Goal: Task Accomplishment & Management: Complete application form

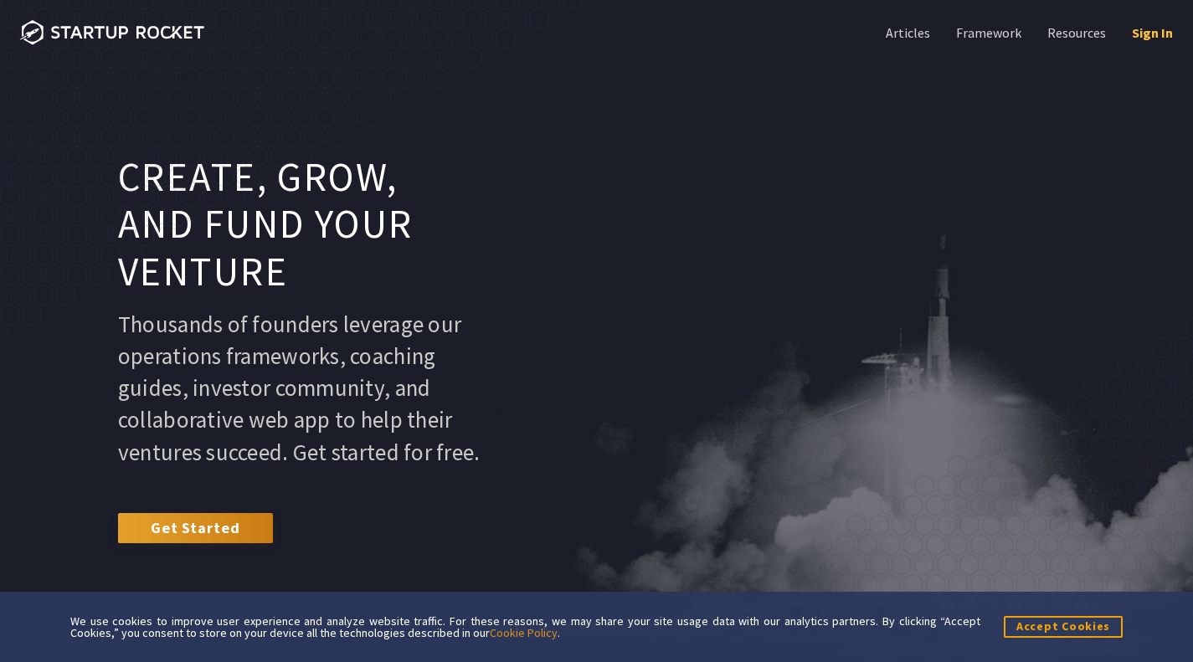
click at [1141, 25] on link "Sign In" at bounding box center [1151, 32] width 44 height 18
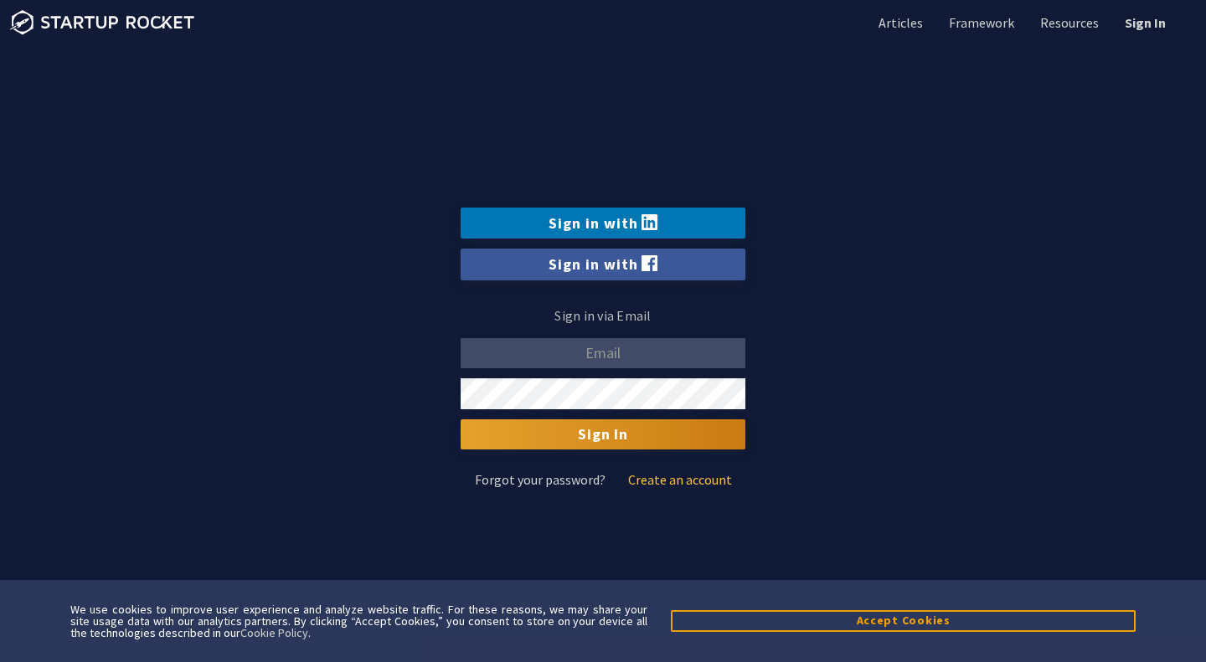
click at [665, 476] on link "Create an account" at bounding box center [680, 479] width 104 height 13
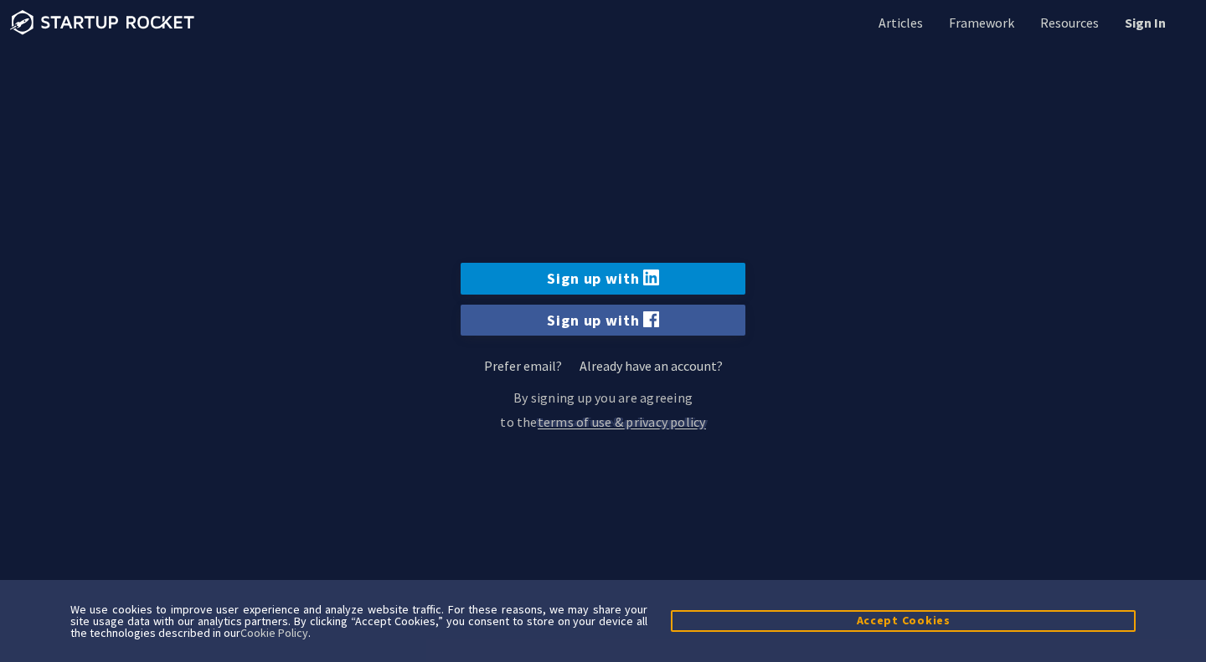
click at [656, 279] on icon at bounding box center [651, 278] width 16 height 16
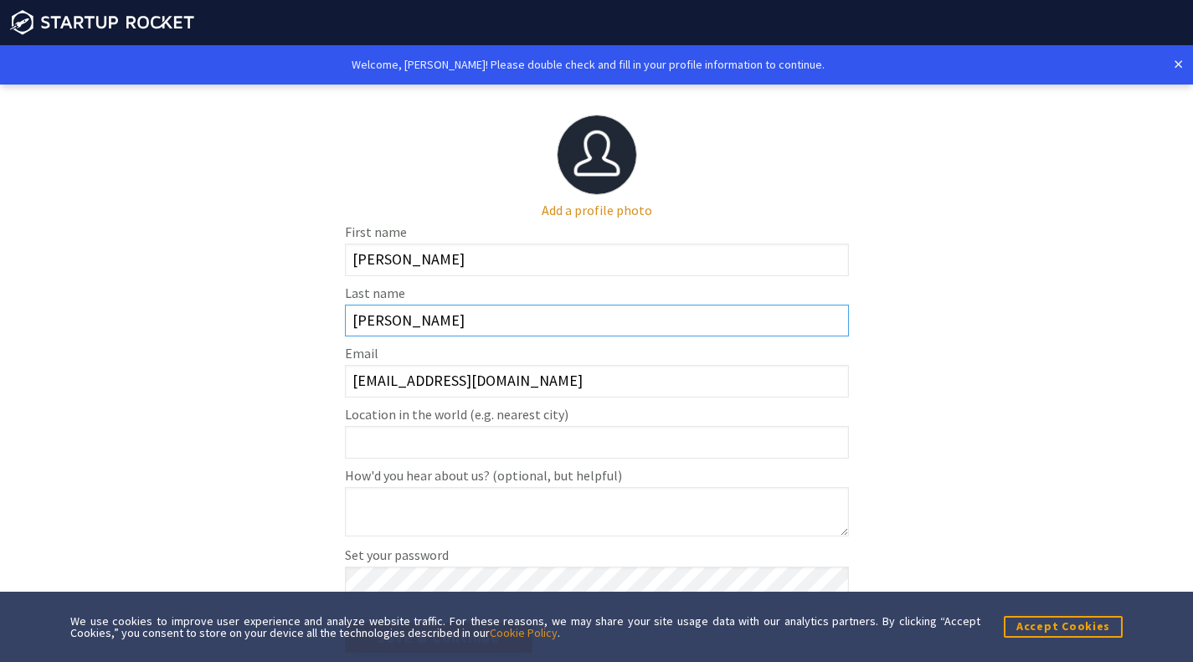
scroll to position [59, 0]
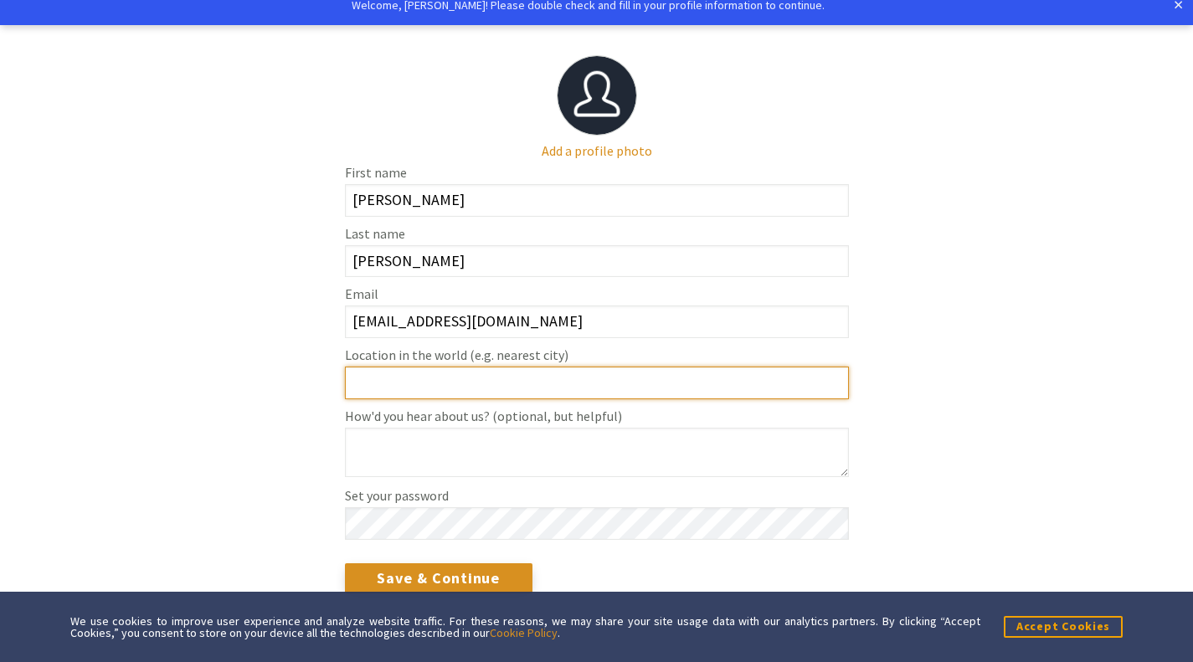
click at [523, 393] on input "Location in the world (e.g. nearest city)" at bounding box center [597, 383] width 504 height 33
type input "[GEOGRAPHIC_DATA]"
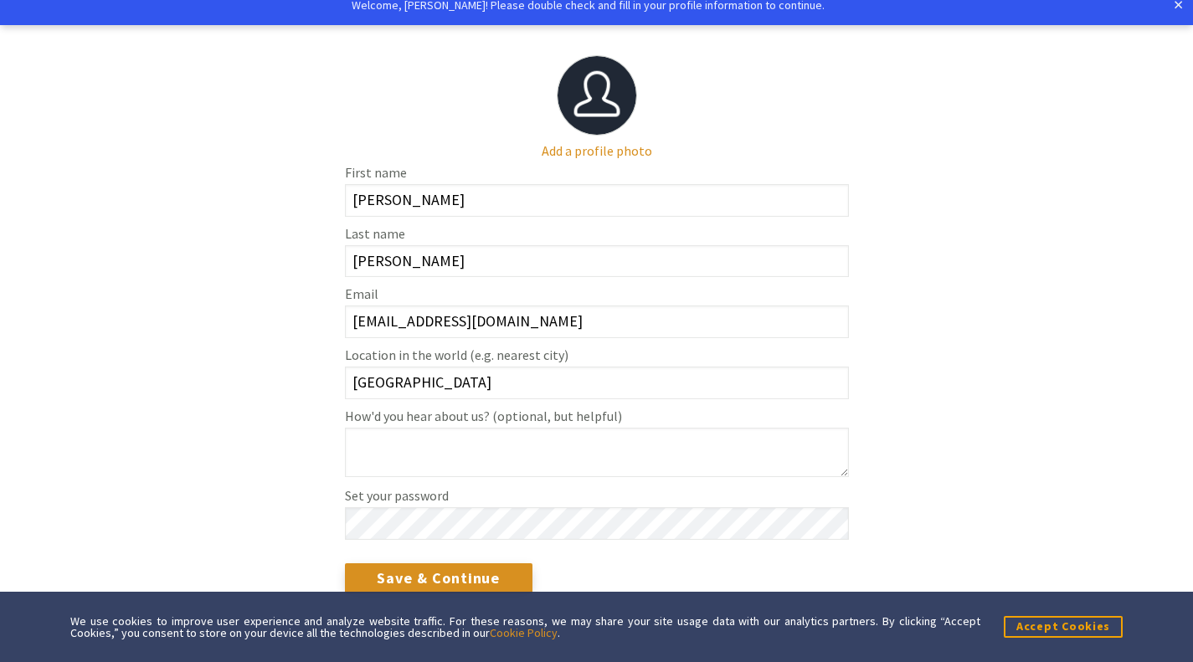
click at [255, 357] on section "Add a profile photo First name [PERSON_NAME] Last name [PERSON_NAME] Email [EMA…" at bounding box center [596, 353] width 1193 height 617
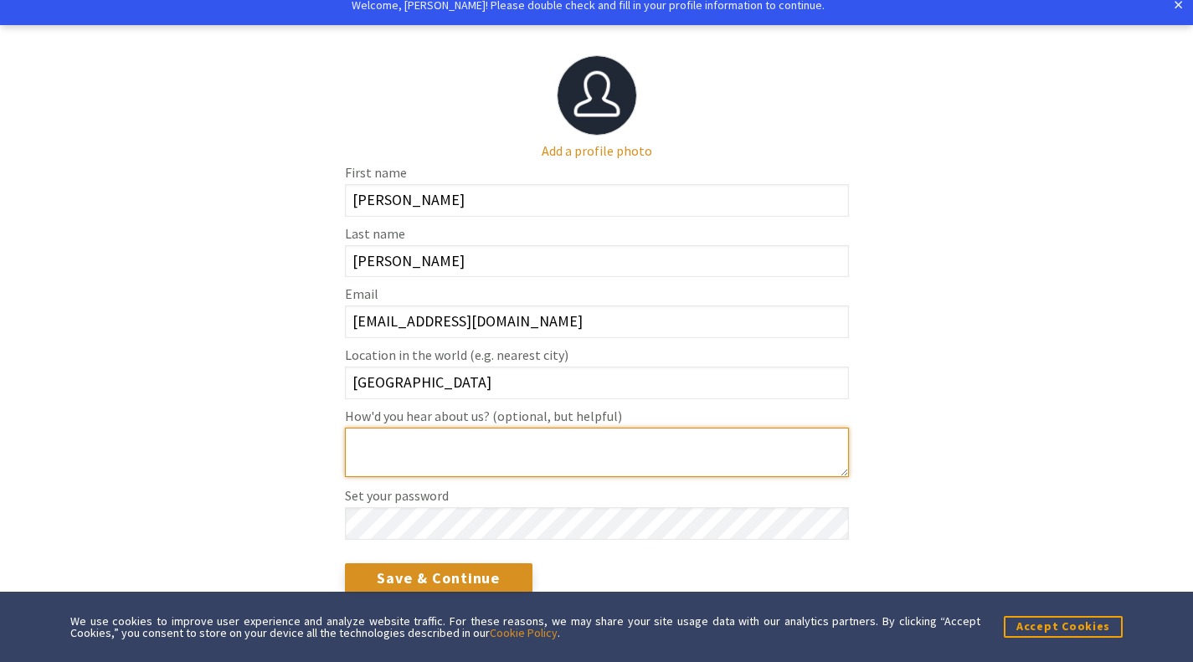
click at [466, 430] on textarea "How'd you hear about us? (optional, but helpful)" at bounding box center [597, 452] width 504 height 49
type textarea "x"
type textarea "Reddit"
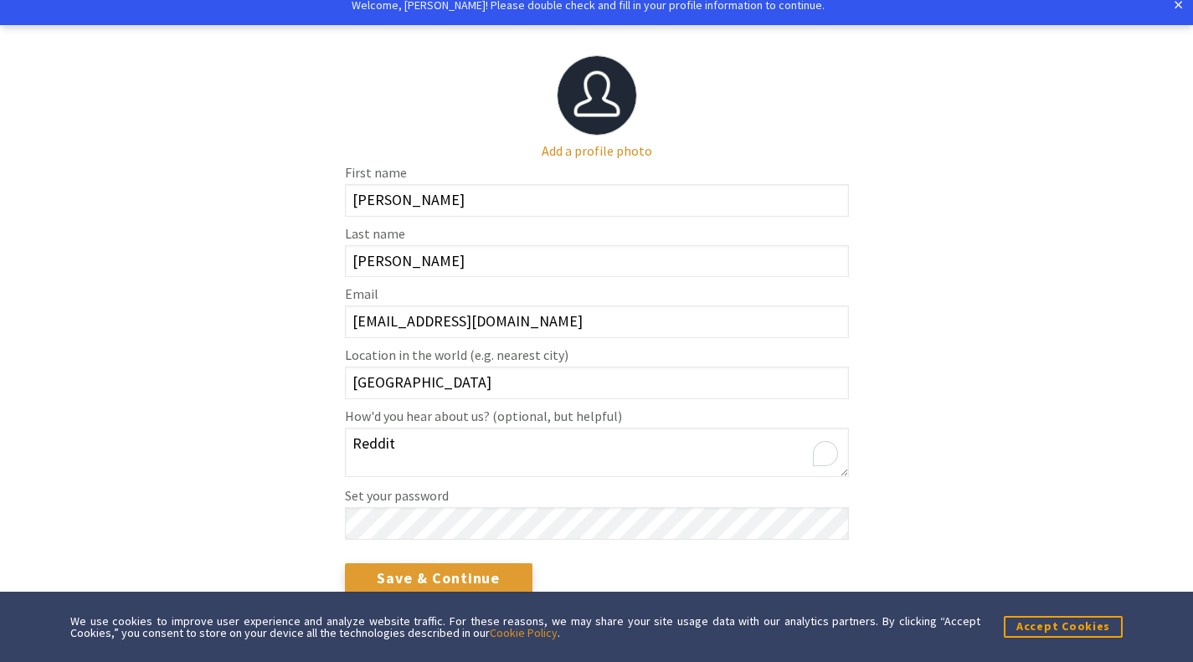
click at [452, 574] on input "Save & Continue" at bounding box center [439, 579] width 188 height 30
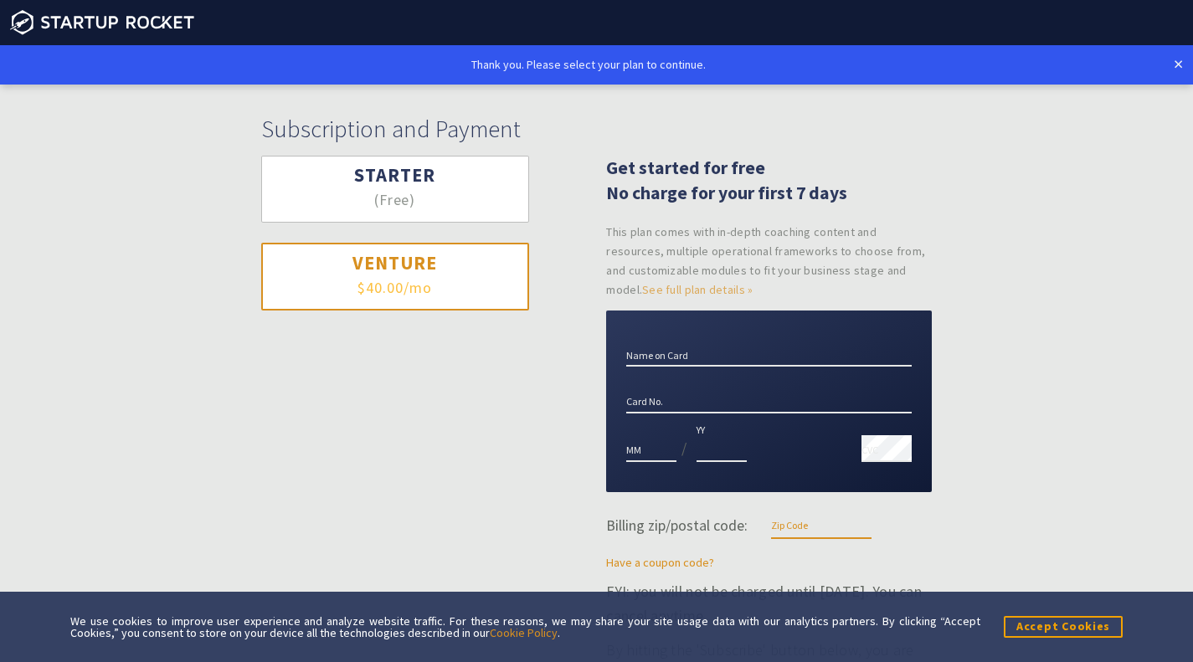
type input "dr"
click at [431, 172] on h3 "Starter" at bounding box center [394, 175] width 203 height 24
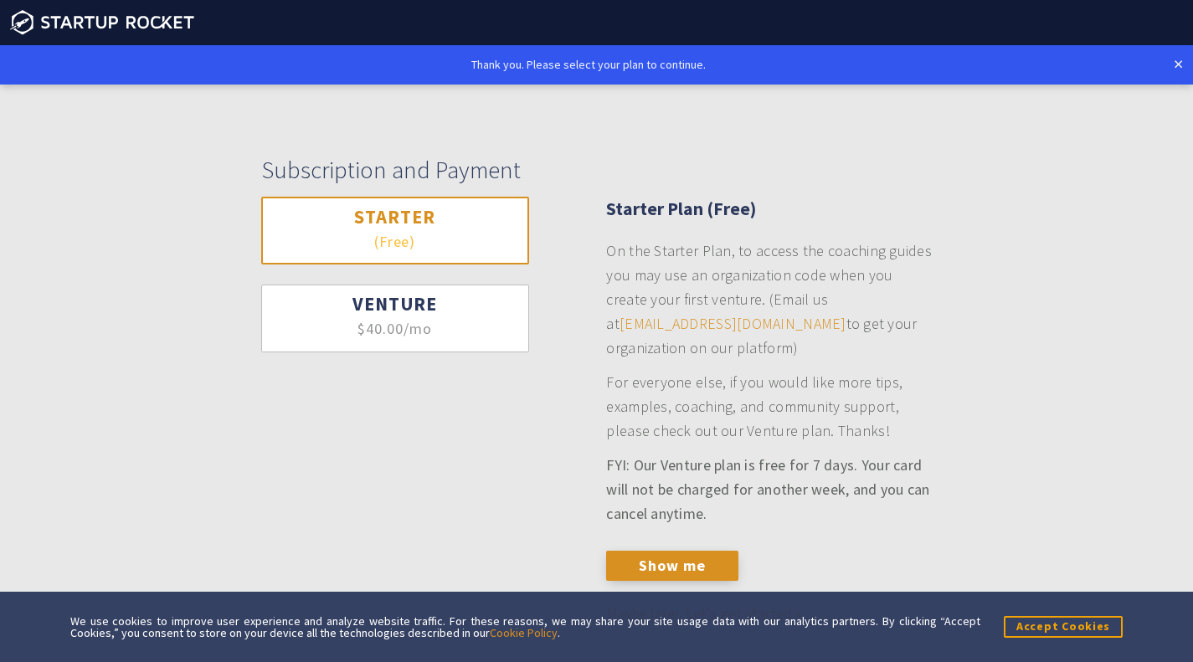
scroll to position [41, 0]
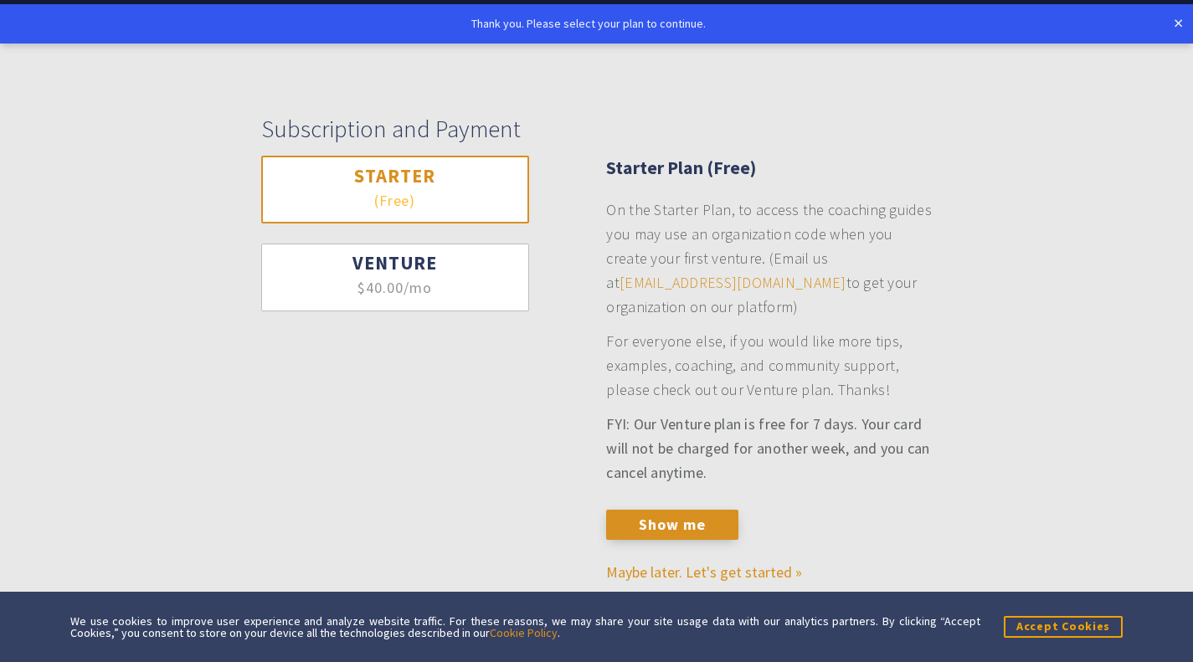
click at [765, 307] on p "On the Starter Plan, to access the coaching guides you may use an organization …" at bounding box center [769, 258] width 326 height 121
click at [426, 167] on h3 "Starter" at bounding box center [394, 176] width 203 height 24
click at [695, 520] on button "Show me" at bounding box center [671, 525] width 131 height 30
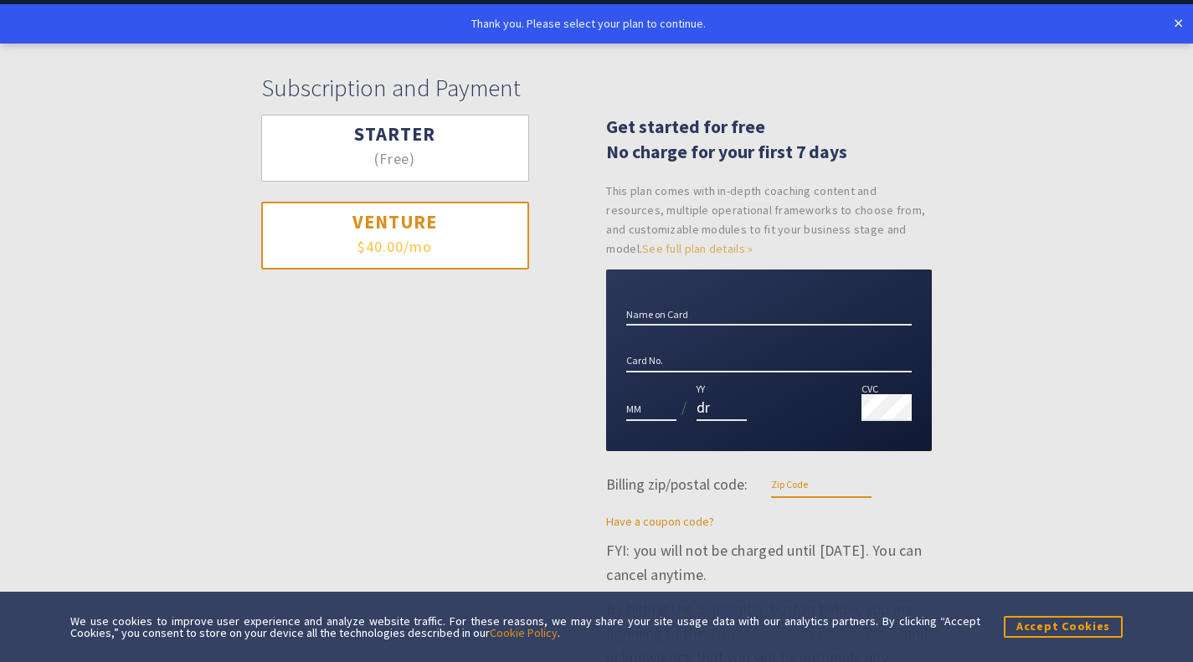
click at [429, 153] on button "Starter (Free)" at bounding box center [395, 149] width 268 height 68
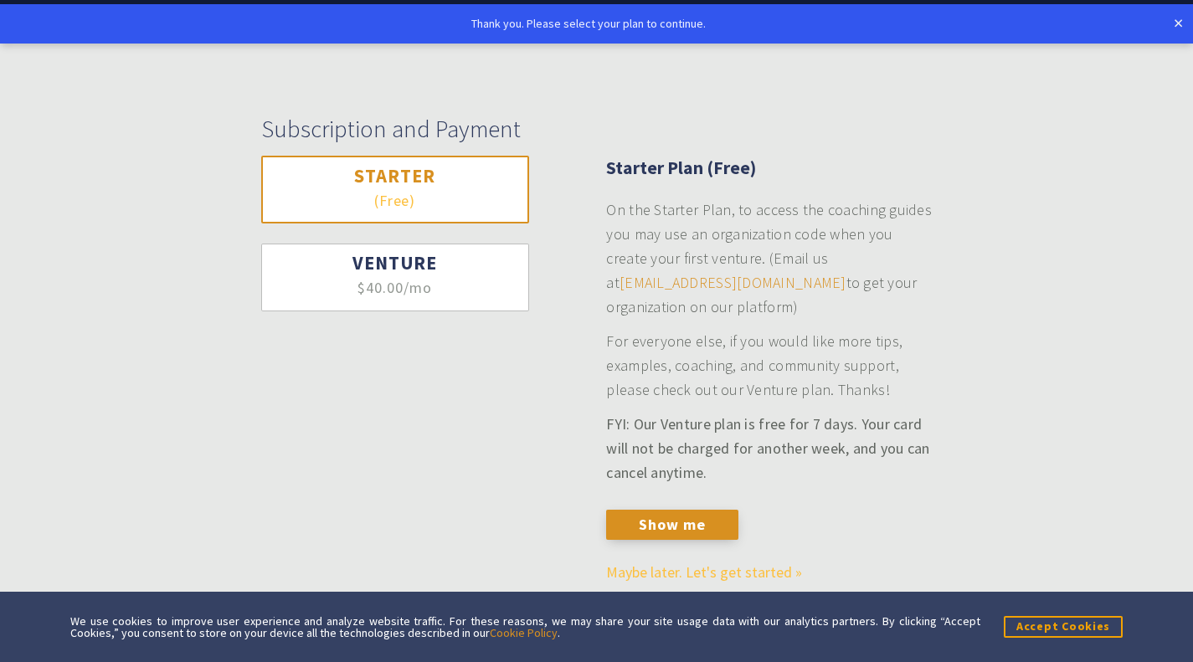
click at [730, 574] on link "Maybe later. Let's get started »" at bounding box center [704, 572] width 196 height 19
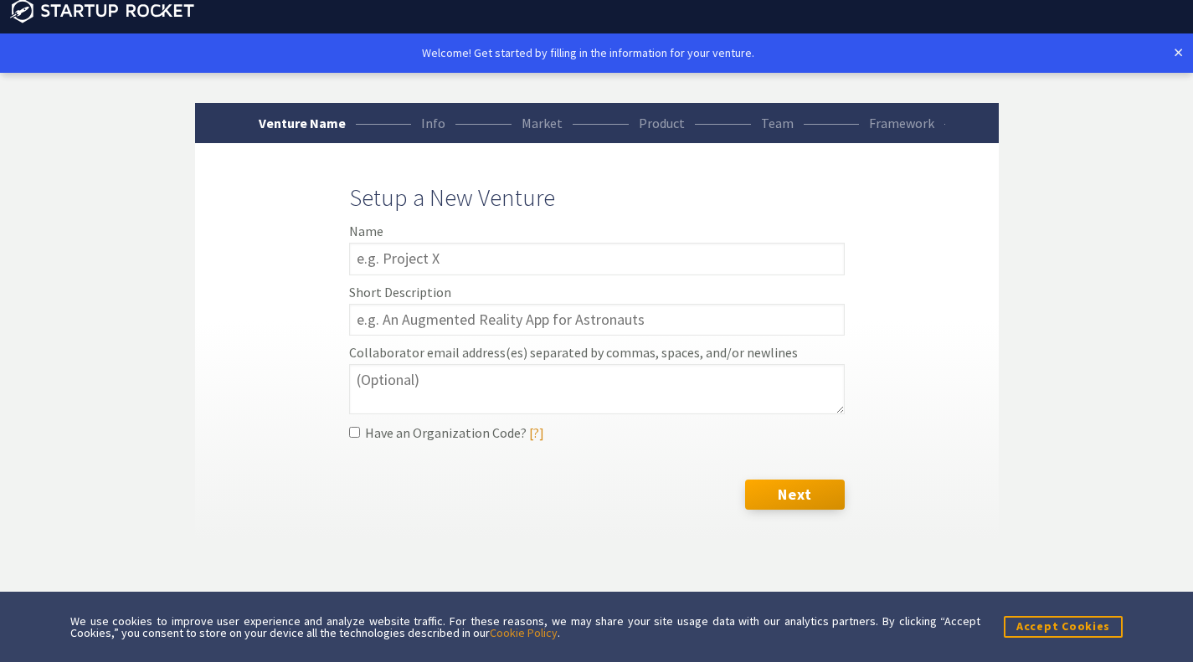
scroll to position [13, 0]
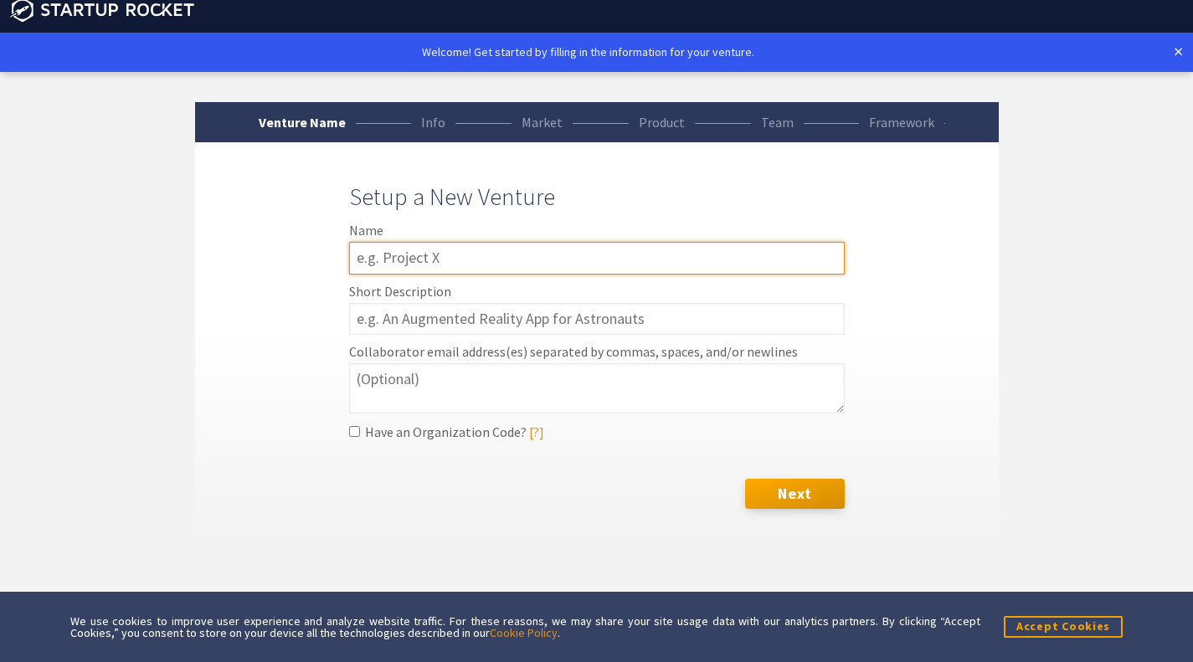
click at [460, 259] on input "text" at bounding box center [597, 258] width 496 height 33
type input "Connexus"
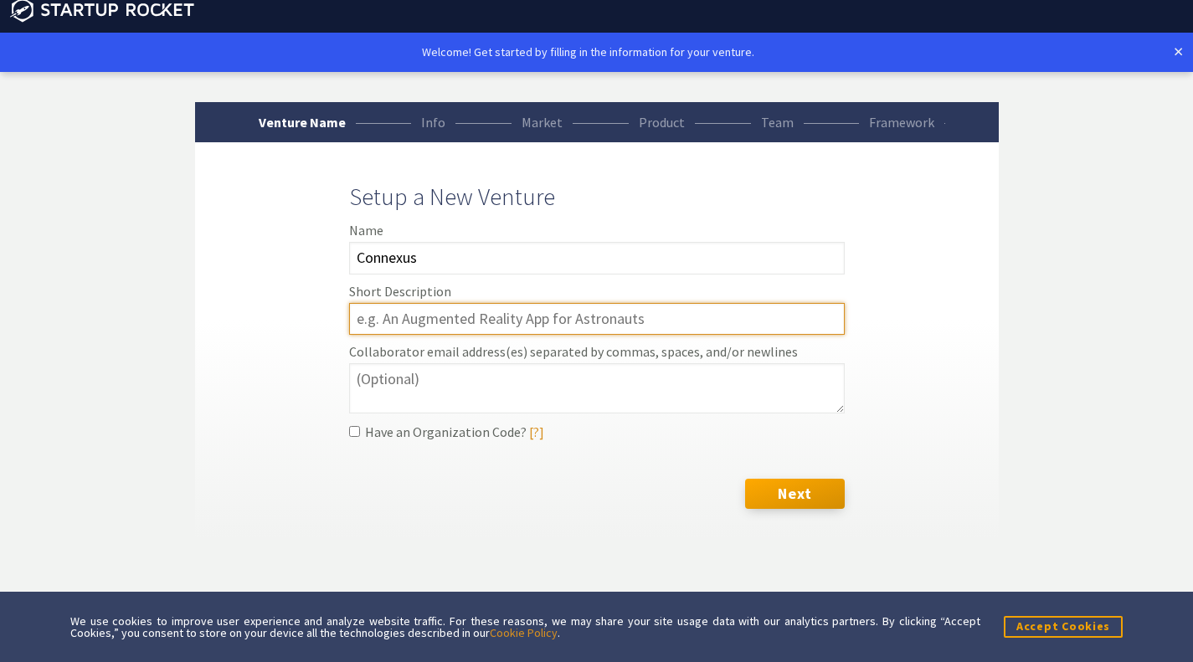
click at [509, 310] on input "text" at bounding box center [597, 319] width 496 height 33
type input "S"
type input "A"
type input "All in one web building, social media, and events platform."
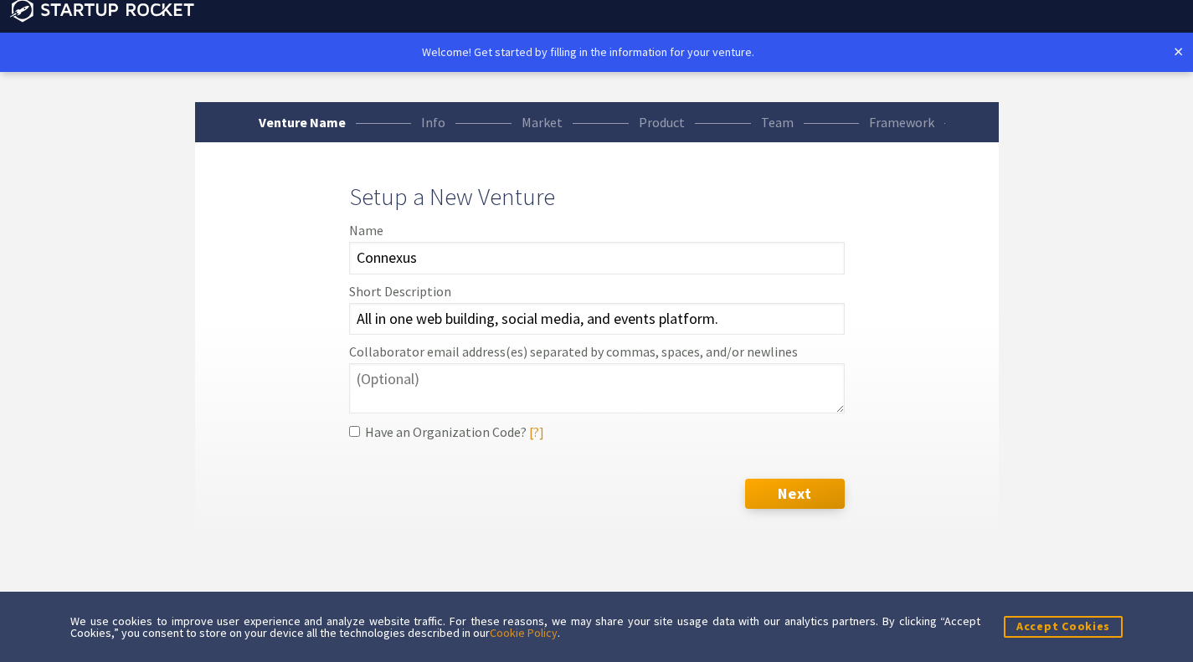
click at [410, 493] on div "Next" at bounding box center [597, 499] width 496 height 40
click at [811, 489] on button "Next" at bounding box center [794, 494] width 99 height 30
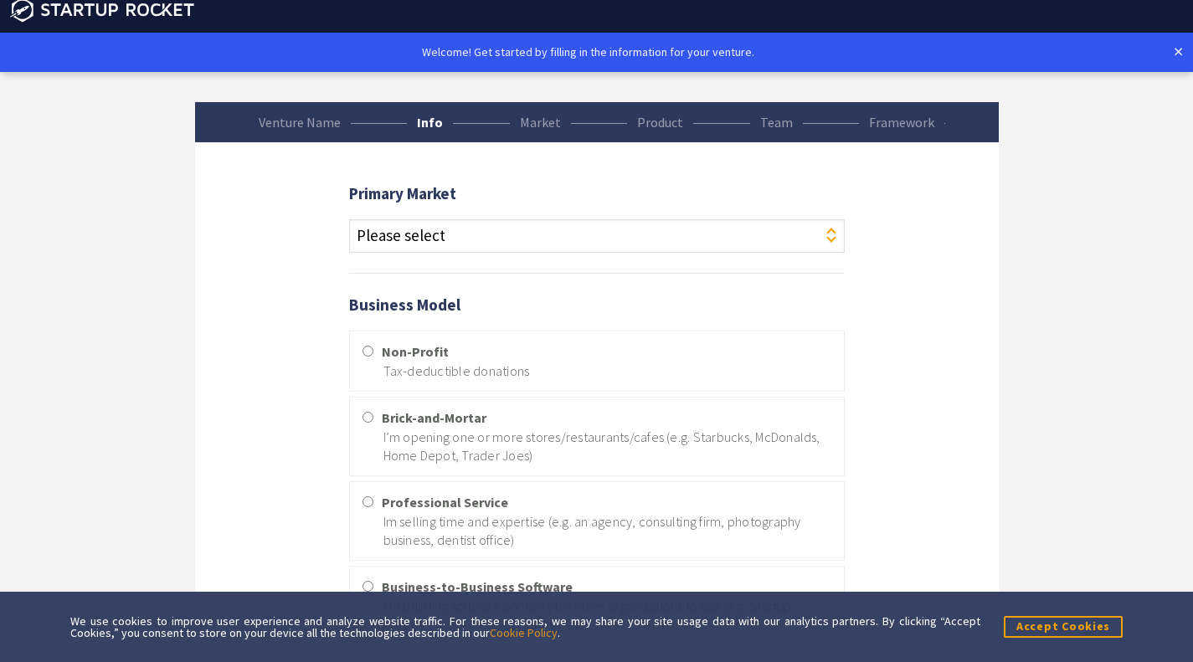
scroll to position [0, 0]
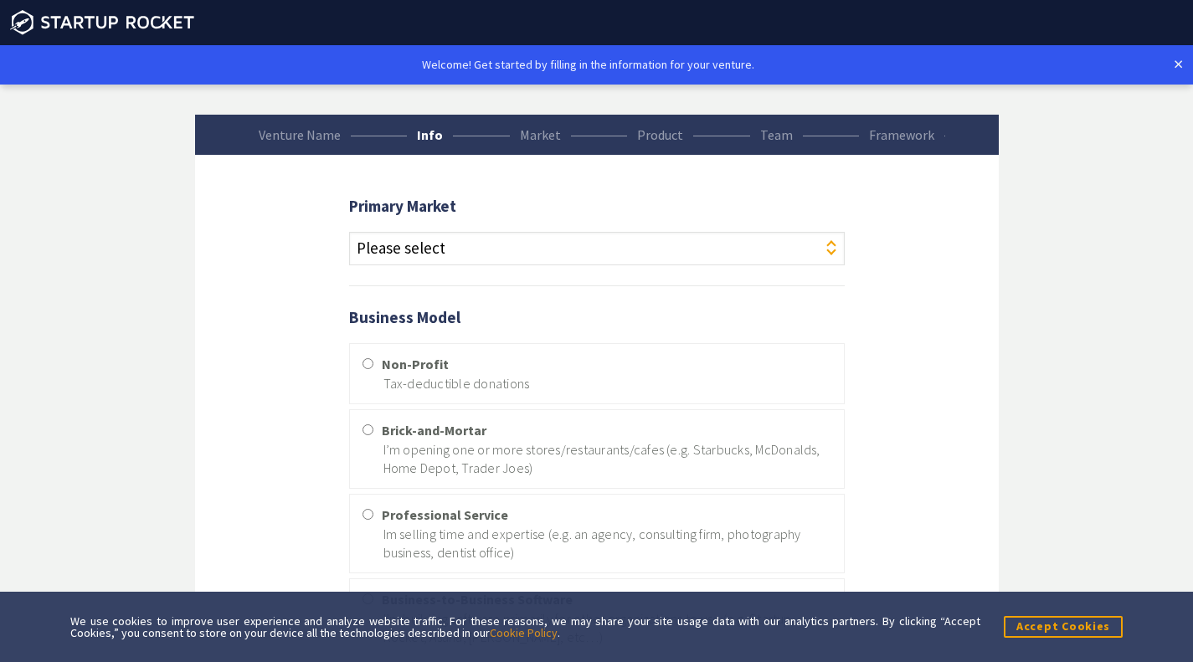
click at [548, 264] on select "Please select Agriculture Art Automotive Beauty Blockchains Clean Technology Co…" at bounding box center [597, 248] width 496 height 33
select select "49"
click at [349, 232] on select "Please select Agriculture Art Automotive Beauty Blockchains Clean Technology Co…" at bounding box center [597, 248] width 496 height 33
click at [288, 324] on form "Primary Market Please select Agriculture Art Automotive Beauty Blockchains Clea…" at bounding box center [597, 669] width 804 height 989
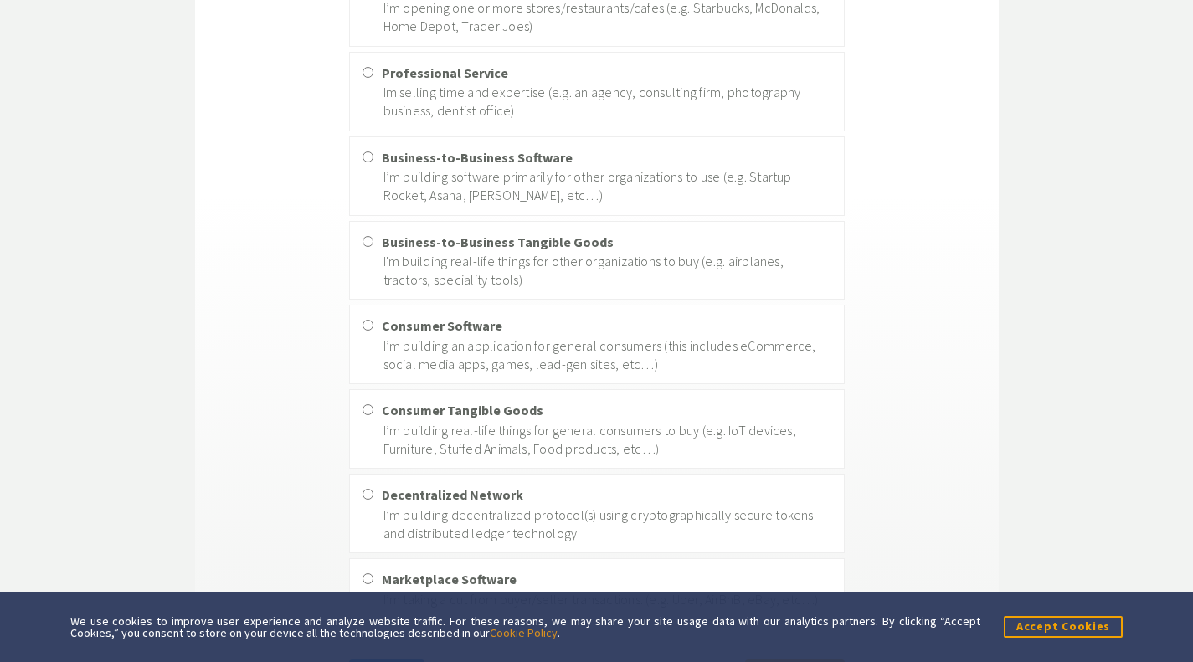
scroll to position [443, 0]
click at [401, 350] on p "I’m building an application for general consumers (this includes eCommerce, soc…" at bounding box center [608, 355] width 448 height 38
click at [373, 330] on input "Consumer Software I’m building an application for general consumers (this inclu…" at bounding box center [368, 324] width 11 height 11
radio input "true"
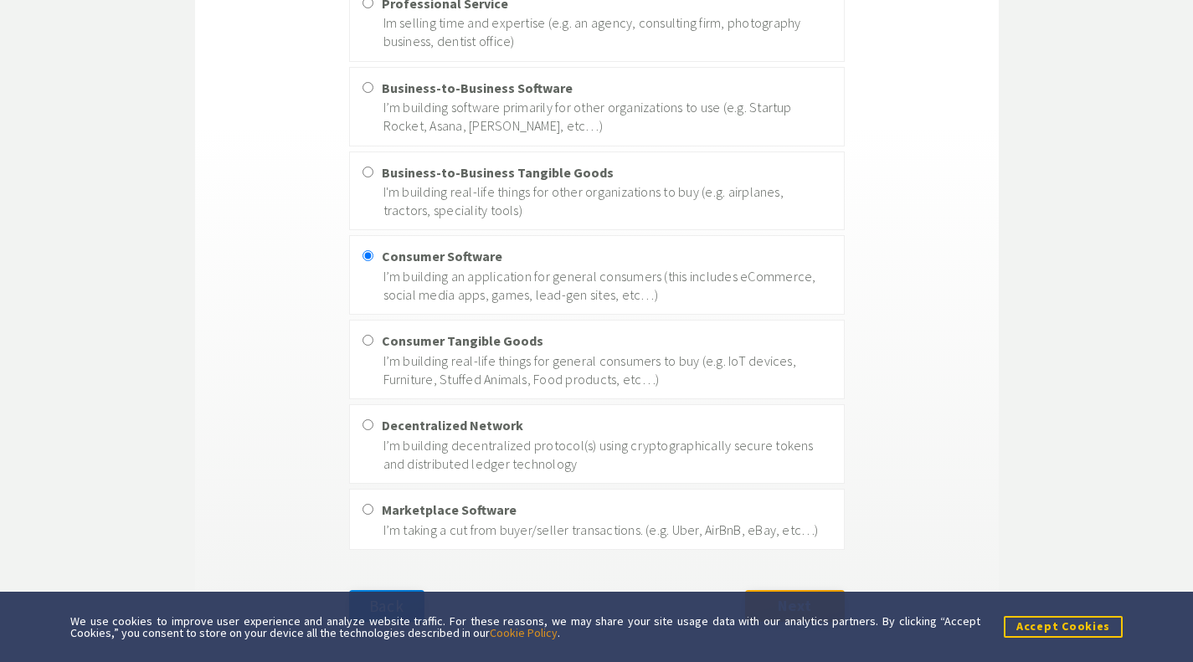
click at [1029, 628] on button "Accept Cookies" at bounding box center [1063, 626] width 119 height 21
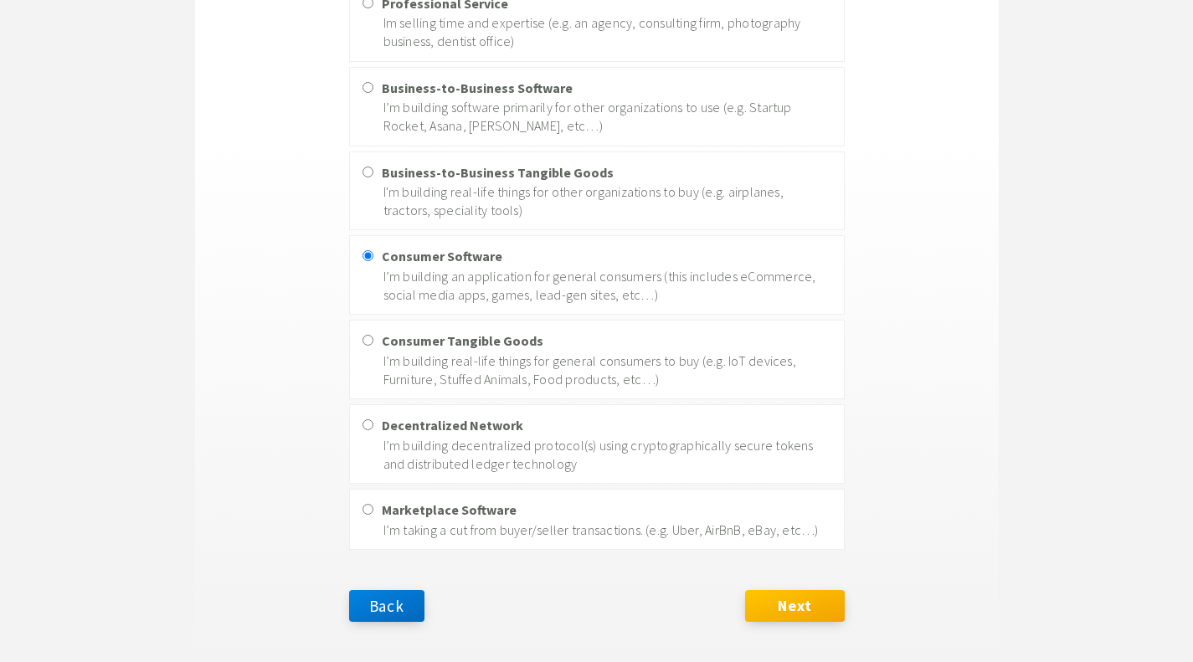
click at [800, 603] on button "Next" at bounding box center [794, 606] width 99 height 32
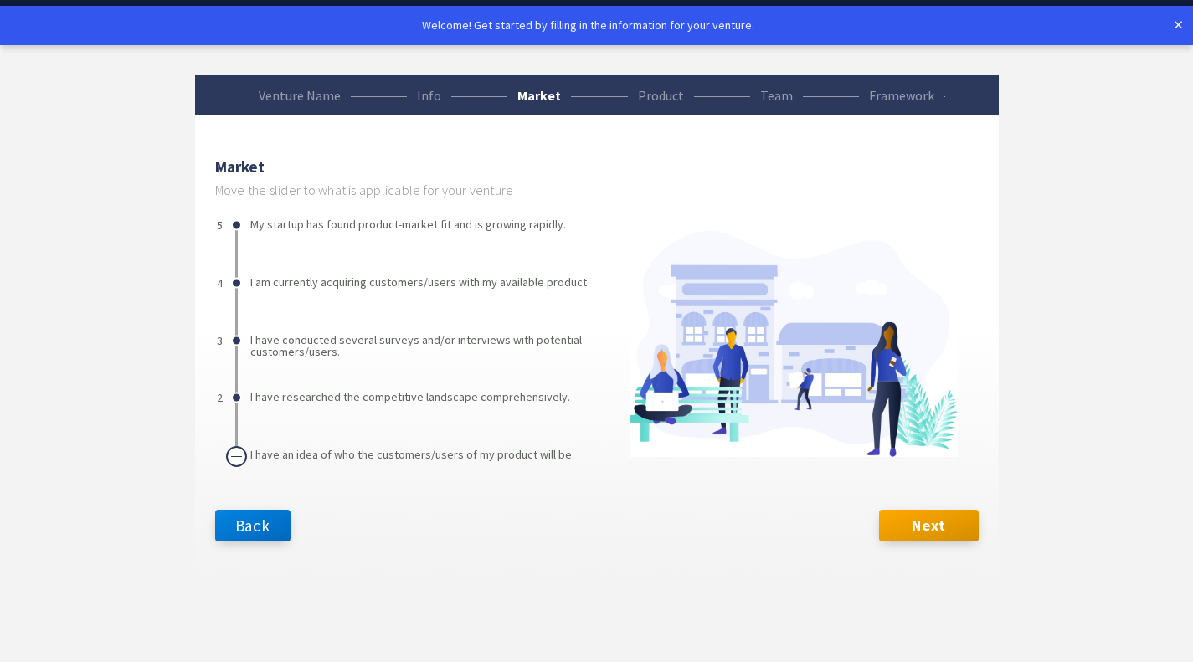
scroll to position [0, 0]
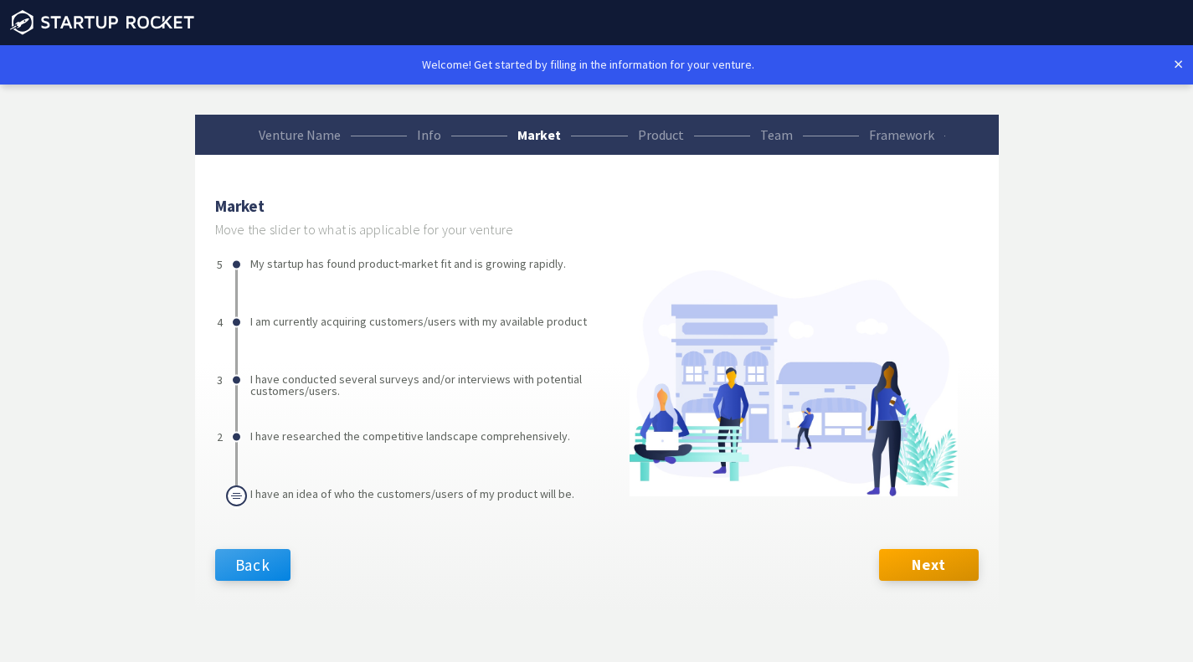
click at [268, 574] on button "Back" at bounding box center [253, 565] width 76 height 32
select select "49"
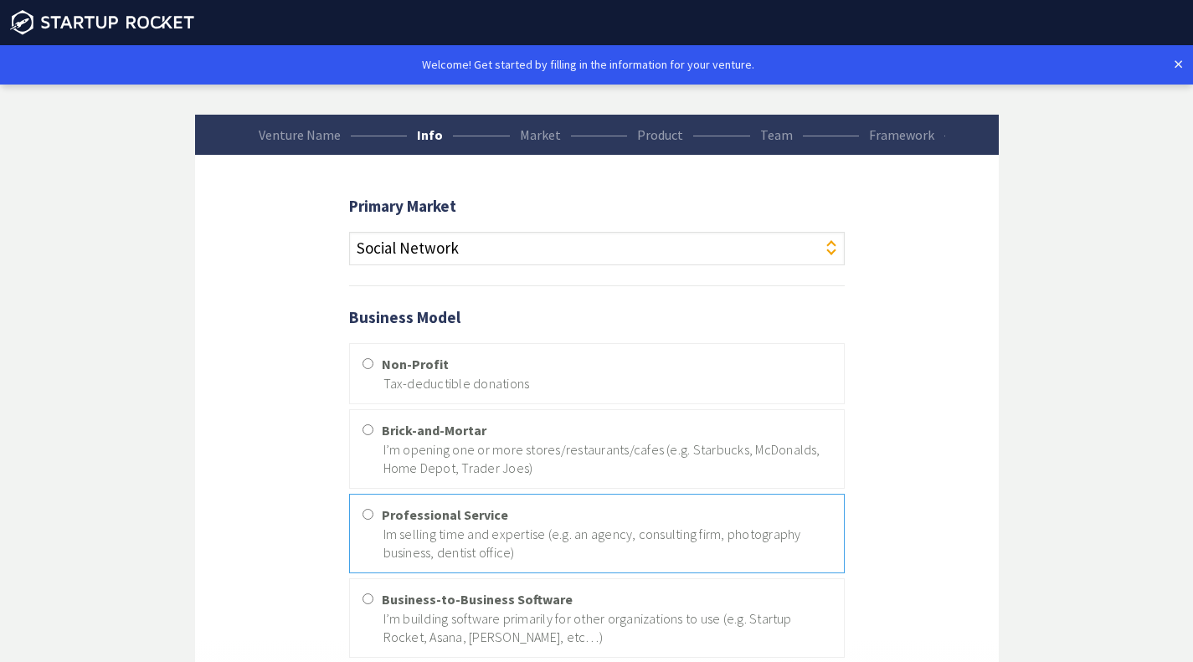
scroll to position [512, 0]
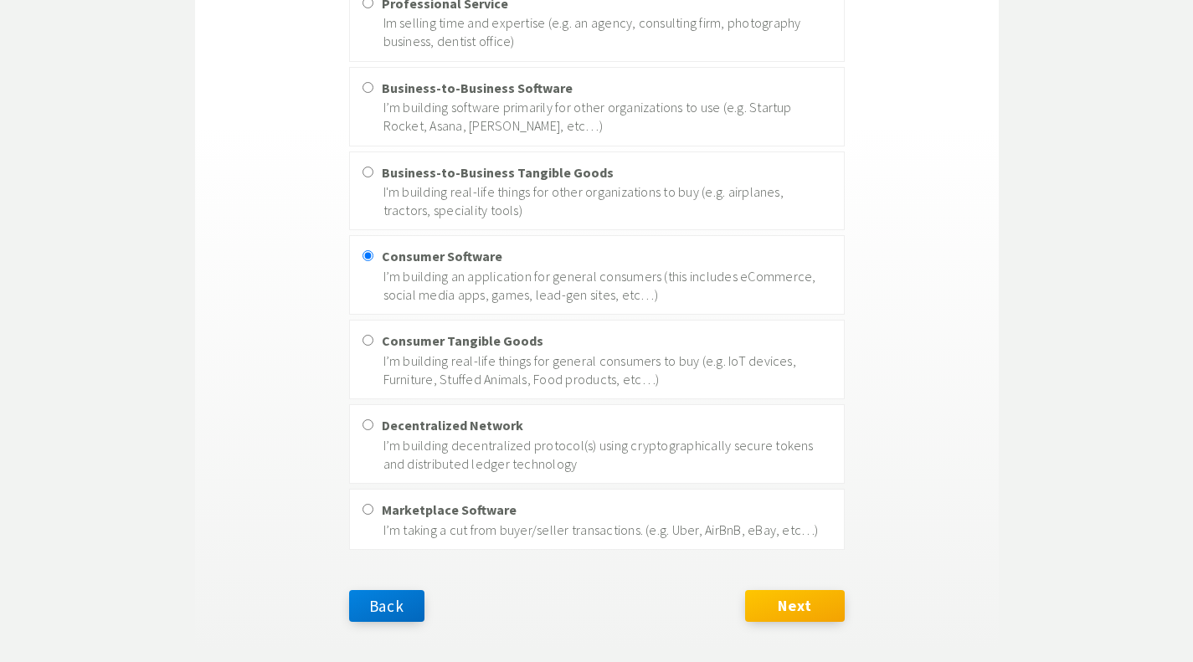
click at [785, 605] on button "Next" at bounding box center [794, 606] width 99 height 32
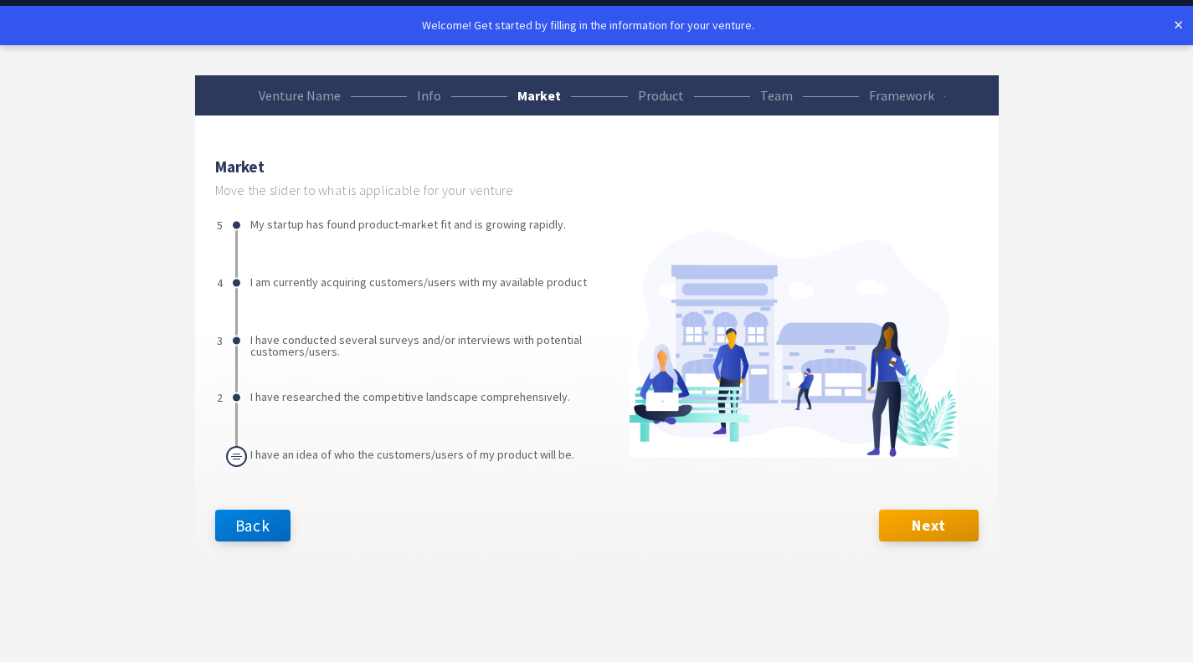
scroll to position [0, 0]
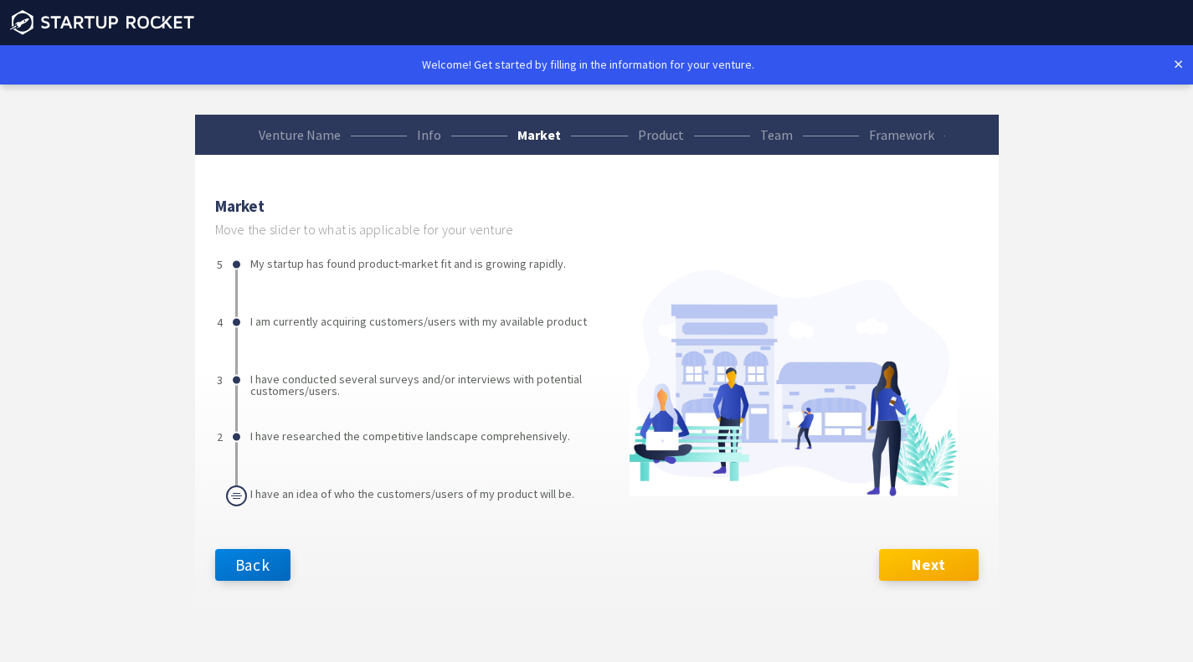
click at [917, 555] on button "Next" at bounding box center [928, 565] width 99 height 32
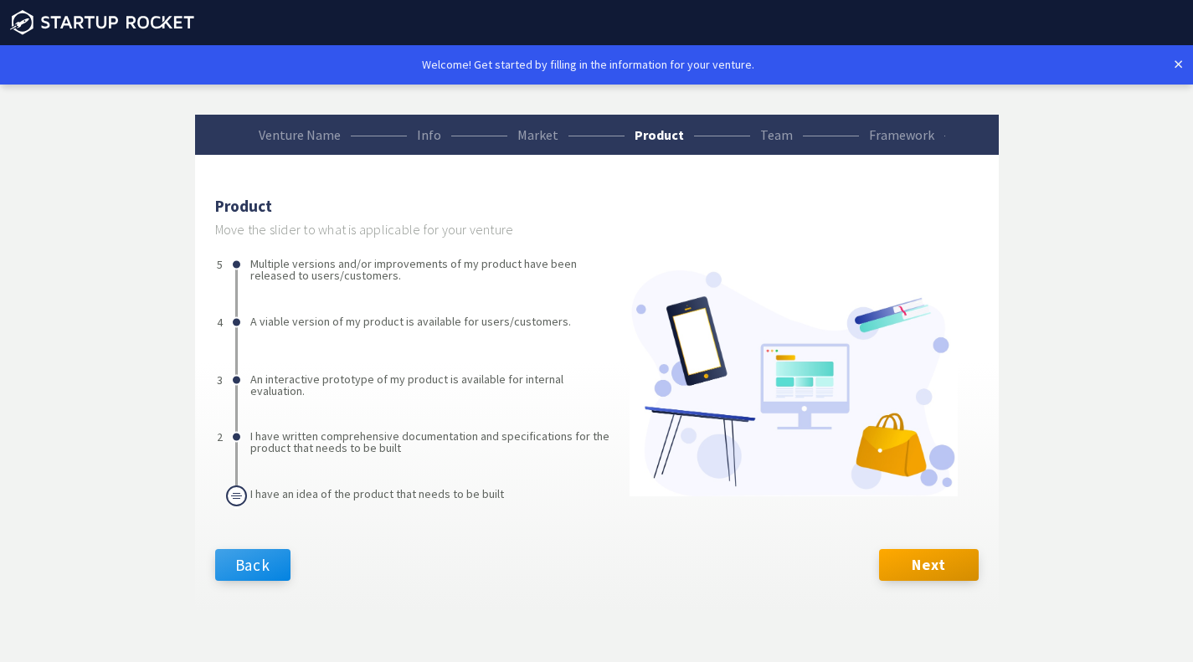
click at [269, 559] on button "Back" at bounding box center [253, 565] width 76 height 32
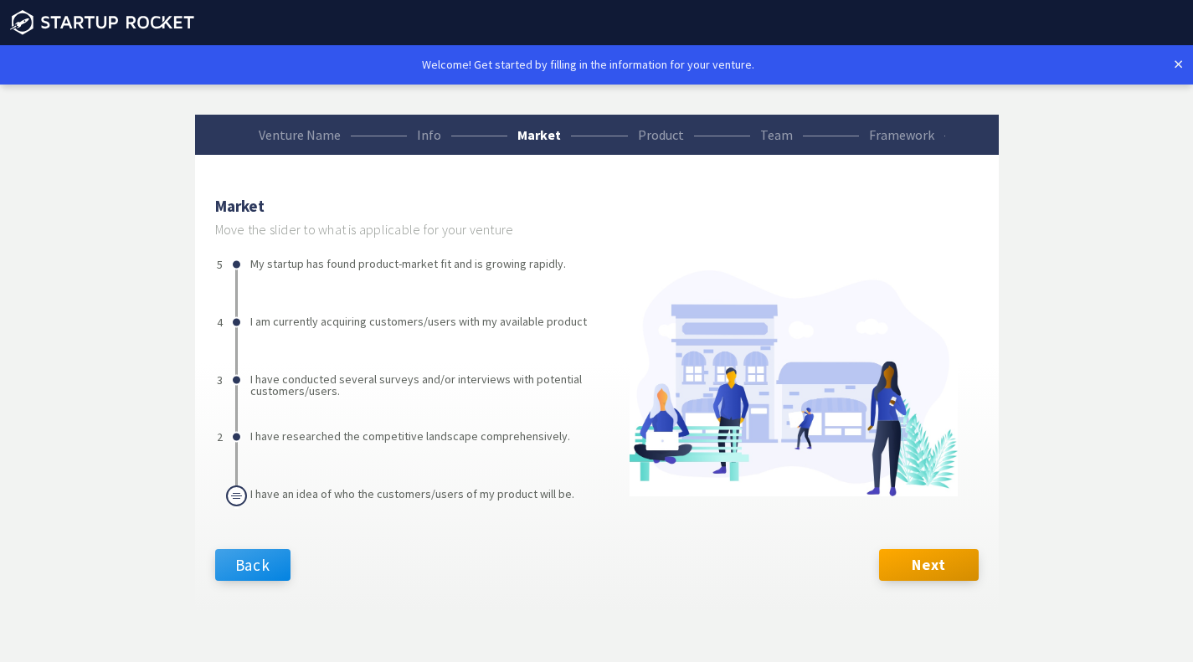
click at [281, 560] on button "Back" at bounding box center [253, 565] width 76 height 32
select select "49"
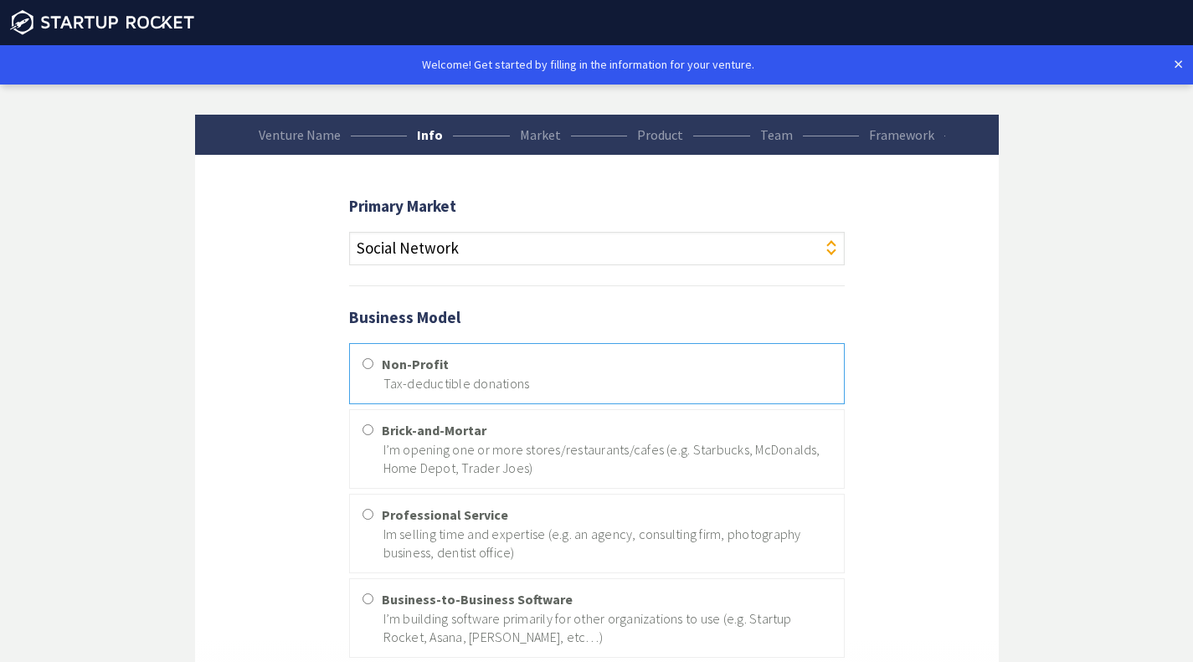
scroll to position [512, 0]
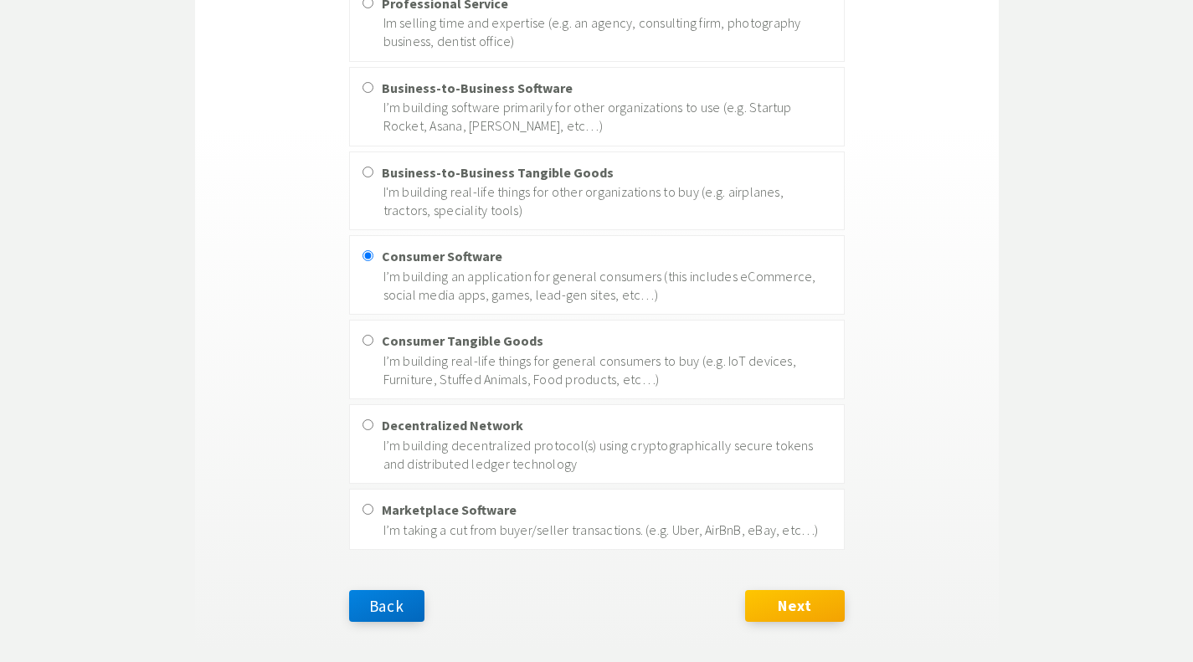
click at [804, 606] on button "Next" at bounding box center [794, 606] width 99 height 32
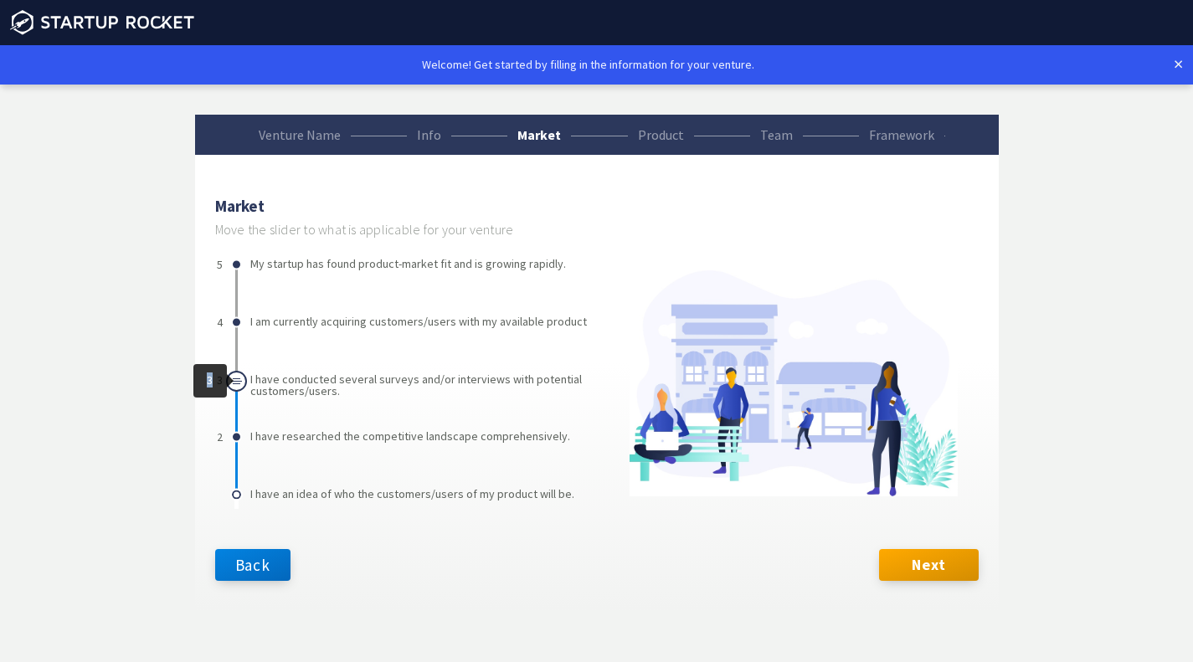
drag, startPoint x: 229, startPoint y: 495, endPoint x: 235, endPoint y: 383, distance: 112.4
click at [235, 383] on div "3" at bounding box center [236, 381] width 21 height 21
click at [908, 563] on button "Next" at bounding box center [928, 565] width 99 height 32
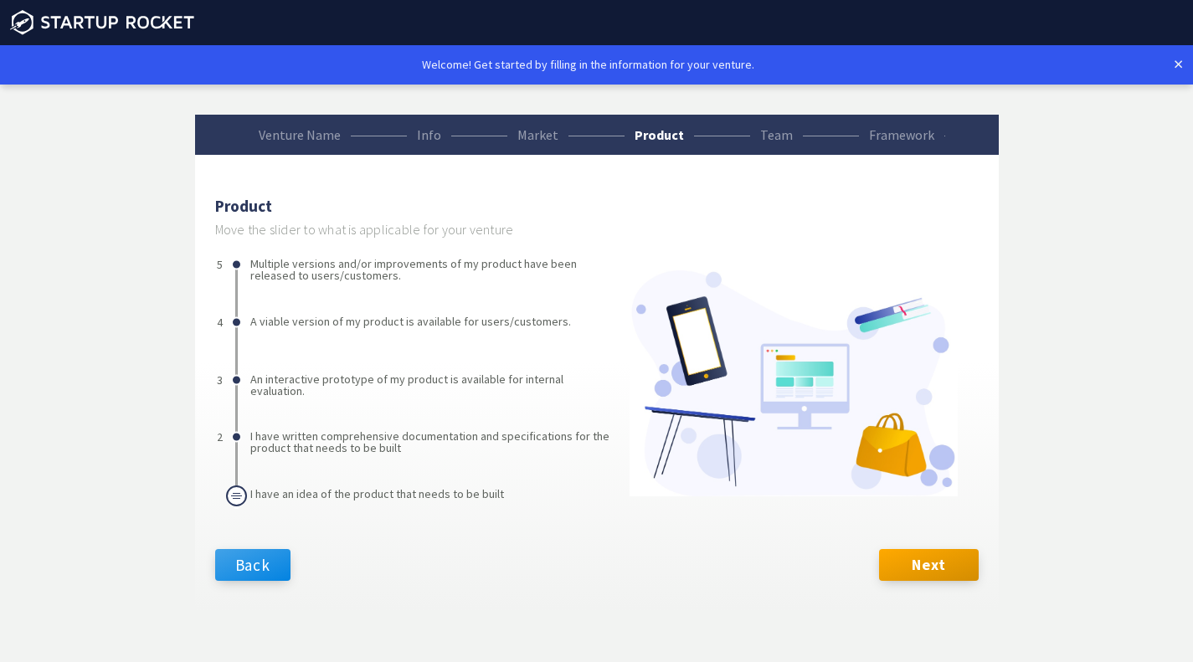
click at [249, 561] on button "Back" at bounding box center [253, 565] width 76 height 32
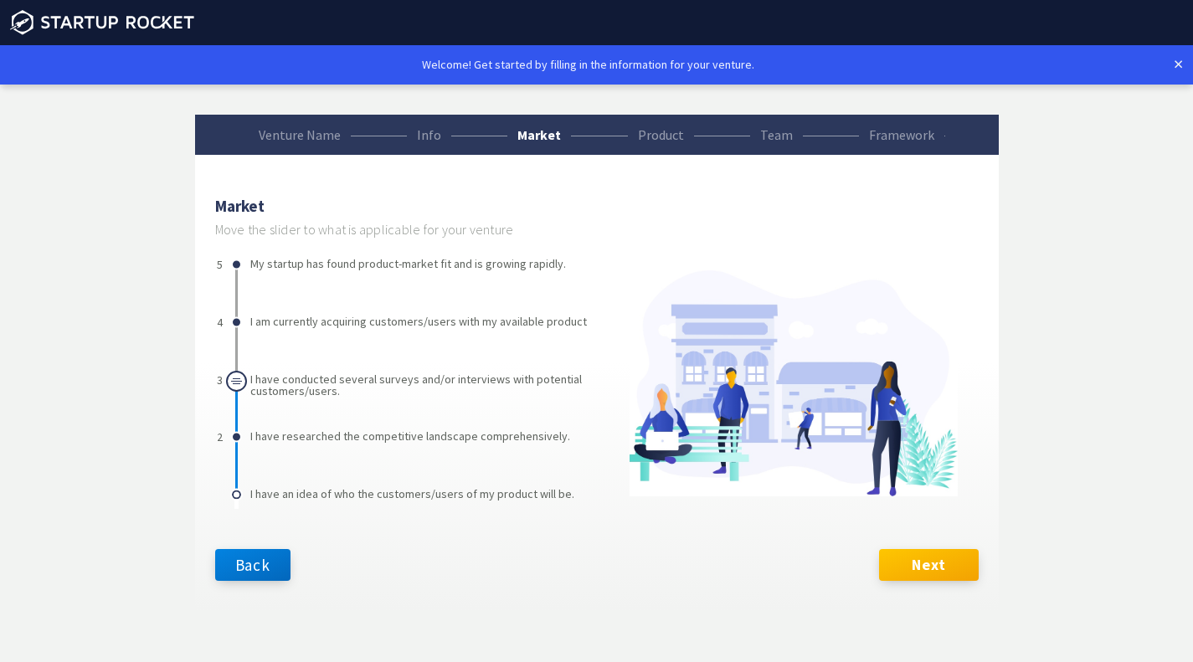
click at [929, 574] on button "Next" at bounding box center [928, 565] width 99 height 32
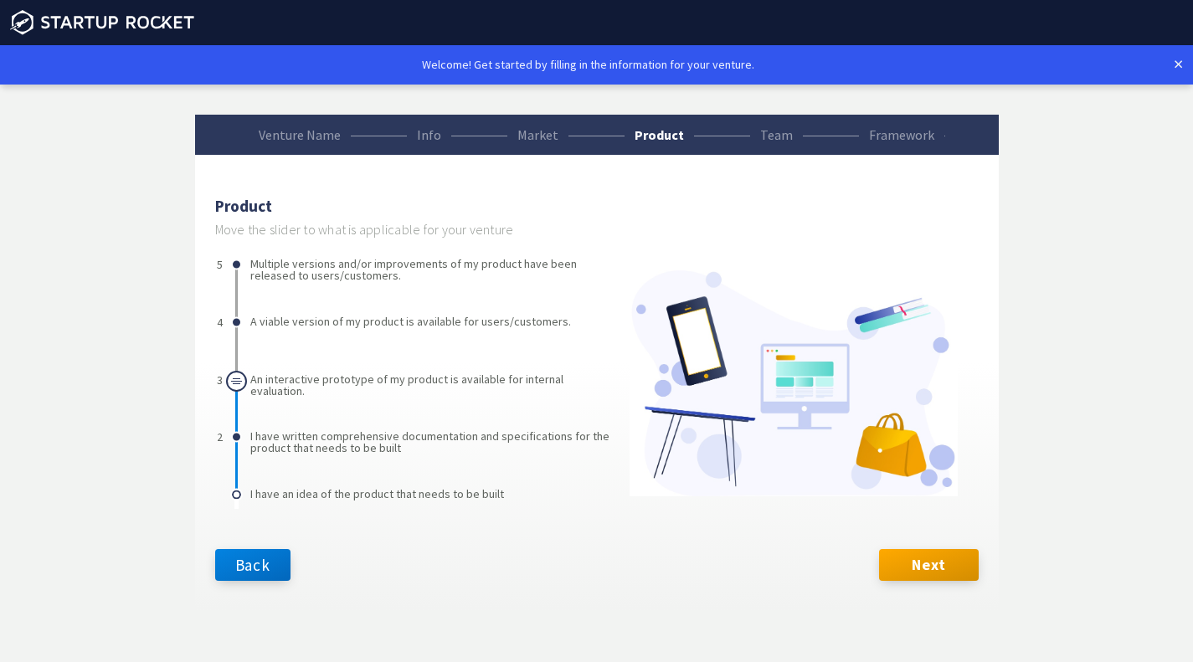
click at [286, 385] on li "An interactive prototype of my product is available for internal evaluation." at bounding box center [434, 398] width 368 height 50
click at [947, 569] on button "Next" at bounding box center [928, 565] width 99 height 32
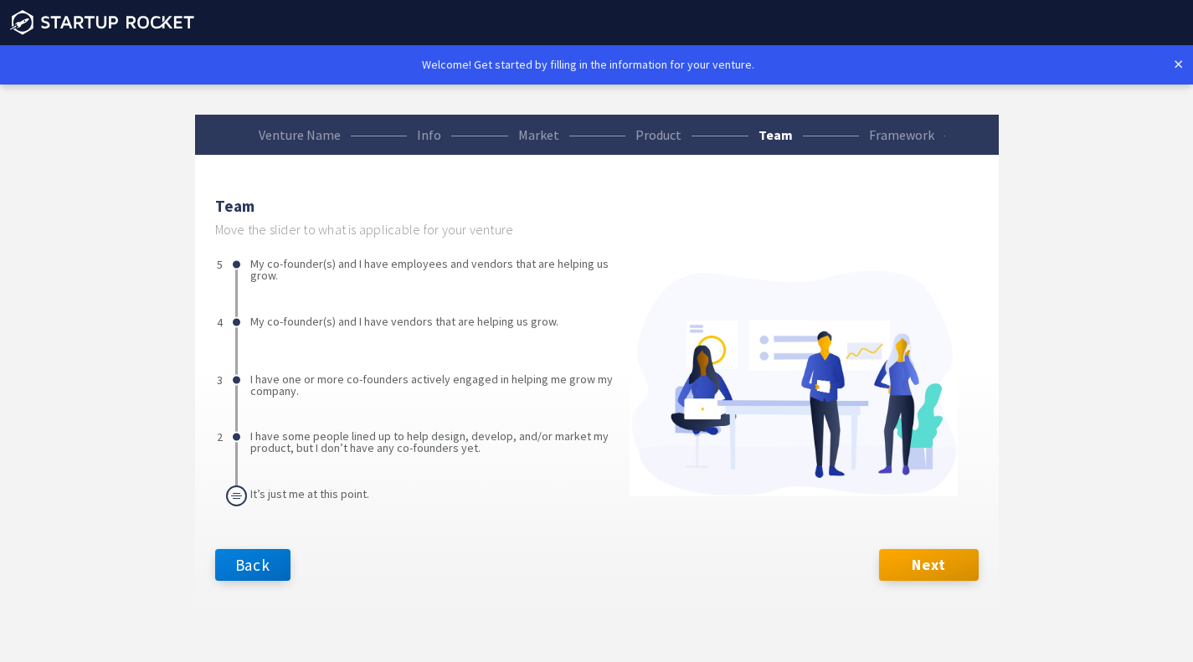
click at [319, 375] on li "I have one or more co-founders actively engaged in helping me grow my company." at bounding box center [434, 398] width 368 height 50
click at [947, 566] on button "Next" at bounding box center [928, 565] width 99 height 32
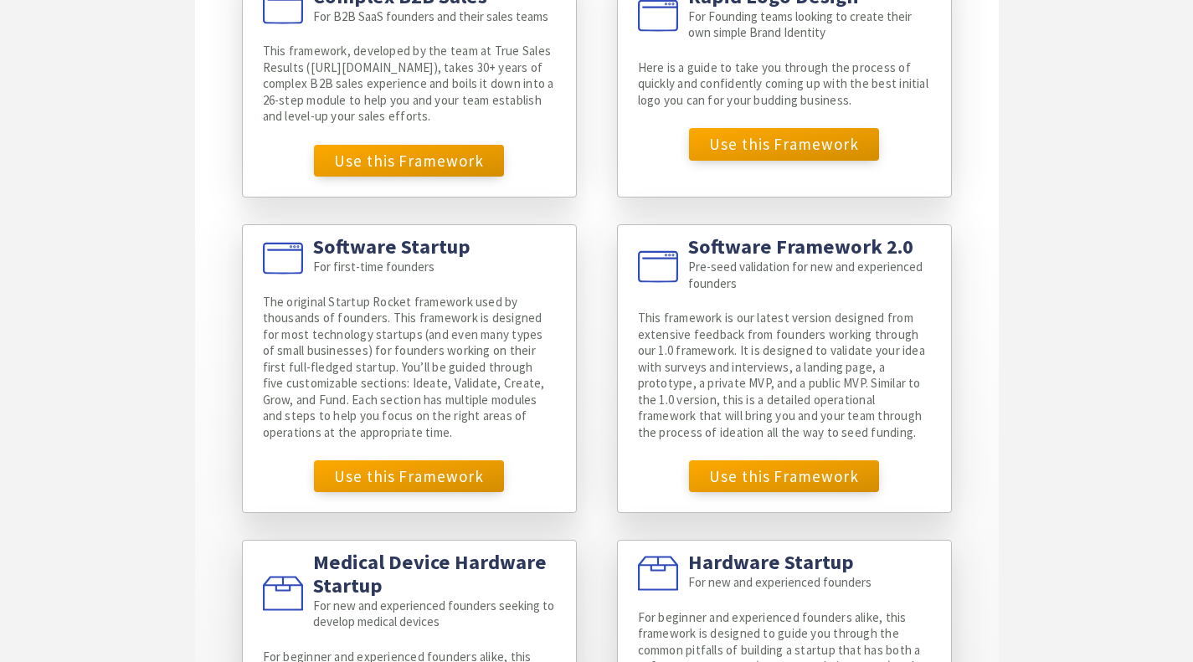
scroll to position [623, 0]
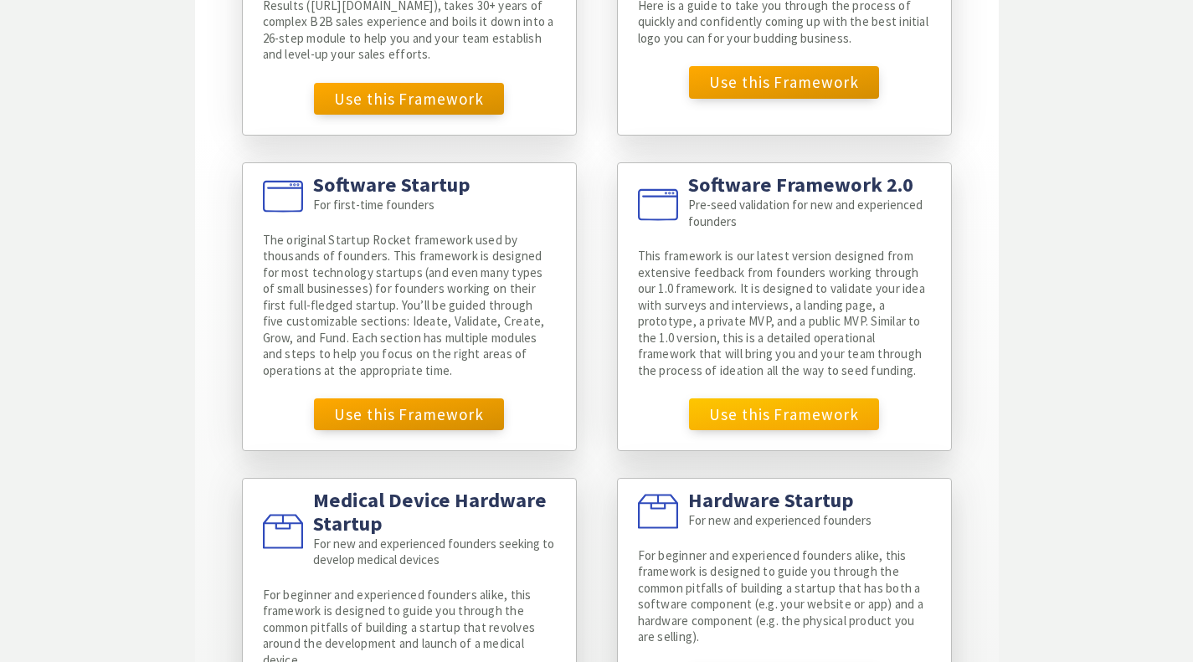
click at [768, 430] on button "Use this Framework" at bounding box center [784, 415] width 191 height 32
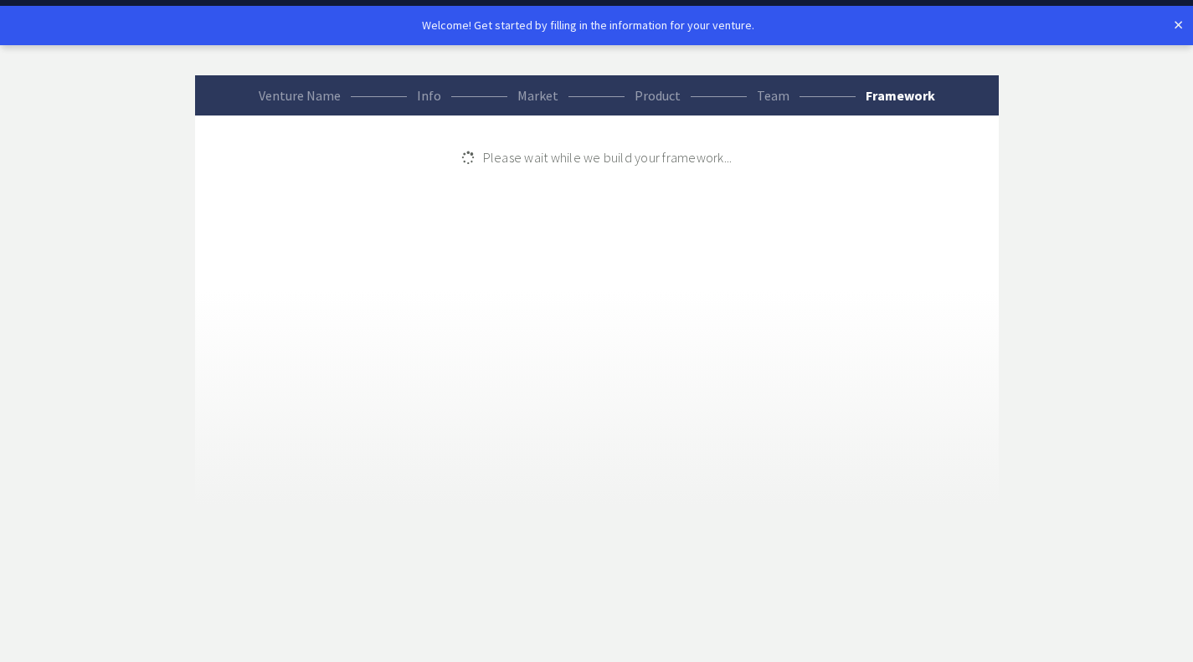
scroll to position [39, 0]
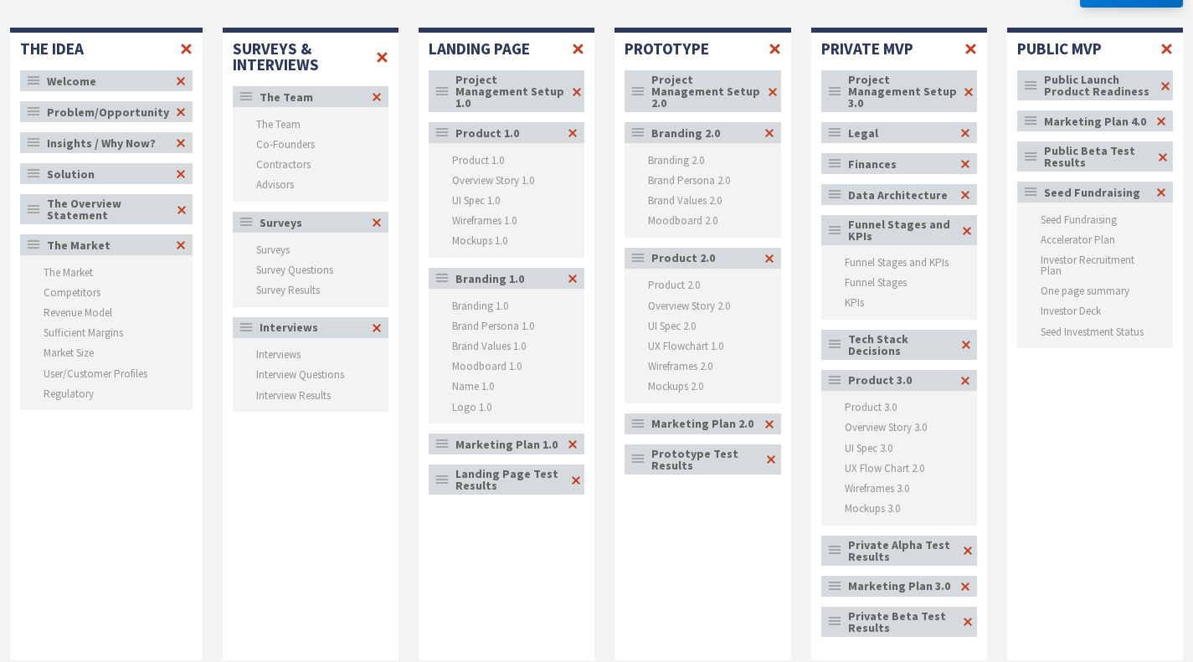
scroll to position [174, 0]
click at [372, 332] on div at bounding box center [377, 329] width 10 height 14
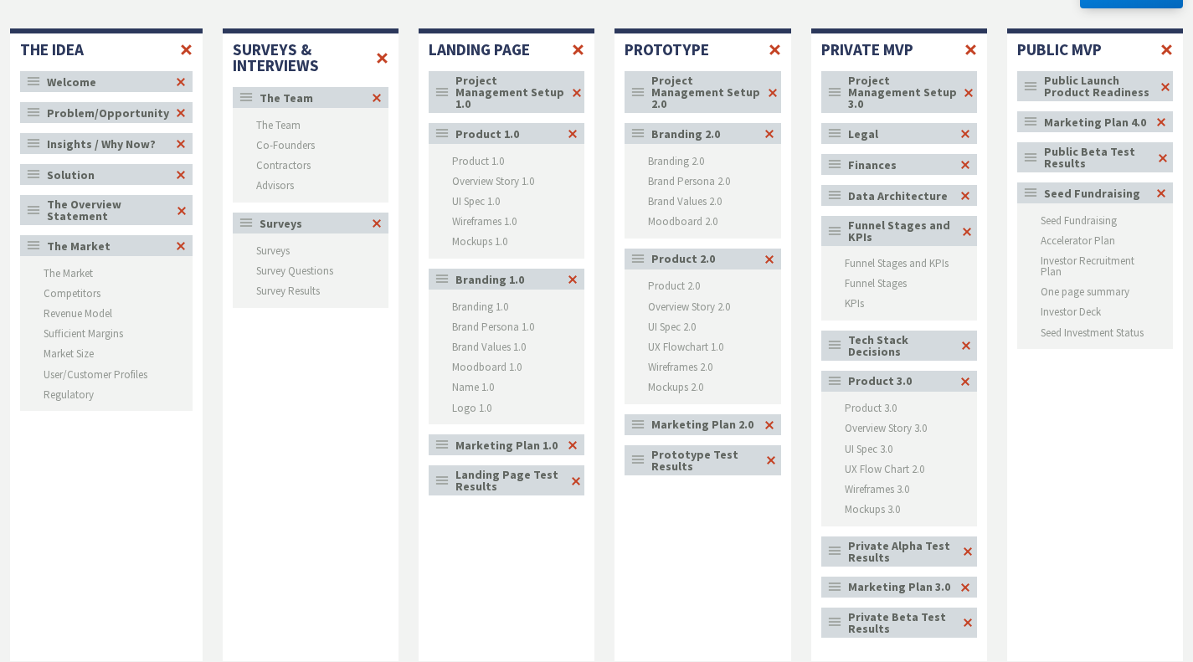
click at [437, 272] on icon "notitle" at bounding box center [441, 278] width 13 height 13
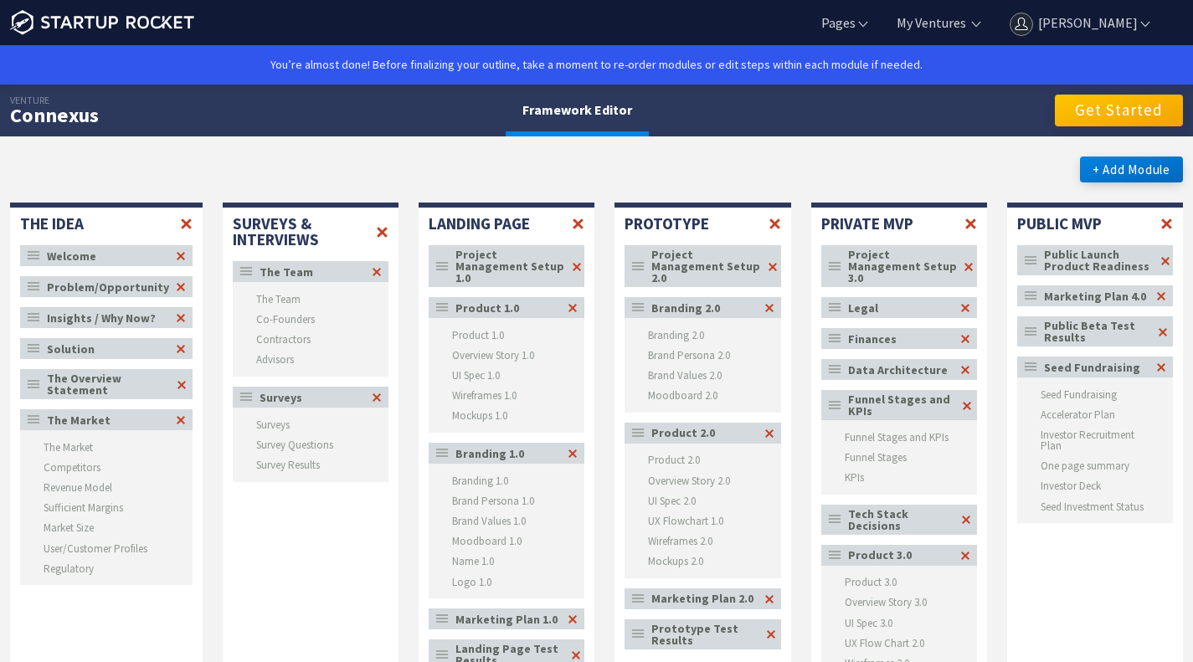
click at [1131, 118] on button "Get Started" at bounding box center [1119, 111] width 128 height 32
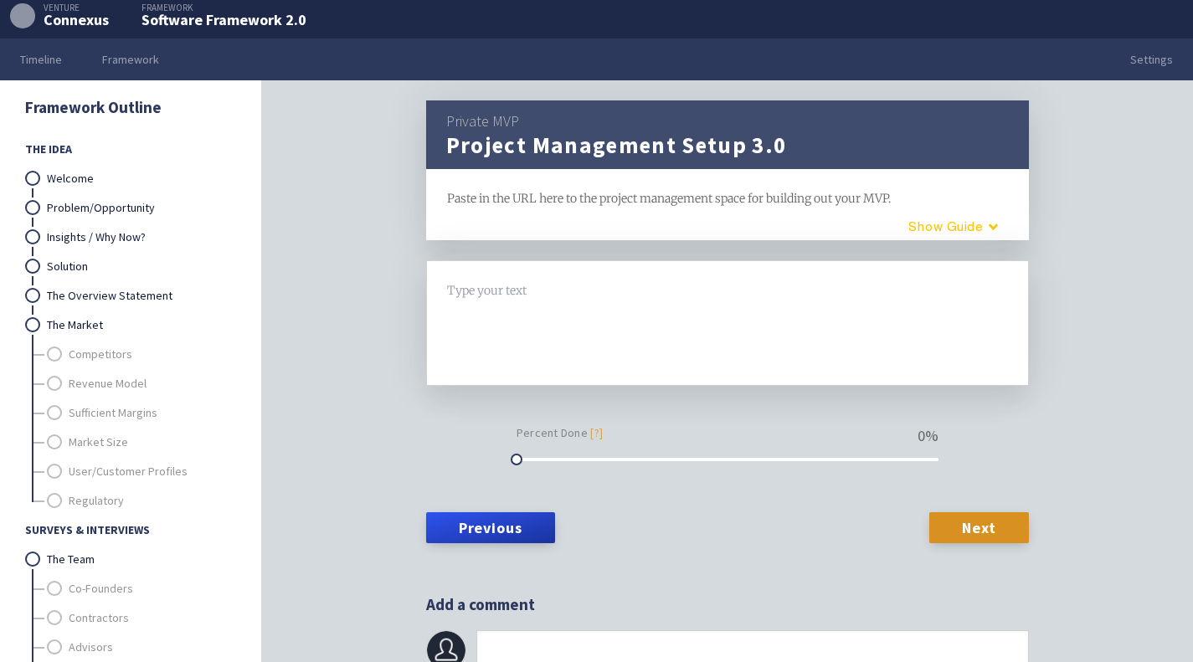
click at [937, 223] on button "Guide" at bounding box center [947, 227] width 142 height 28
